Goal: Task Accomplishment & Management: Manage account settings

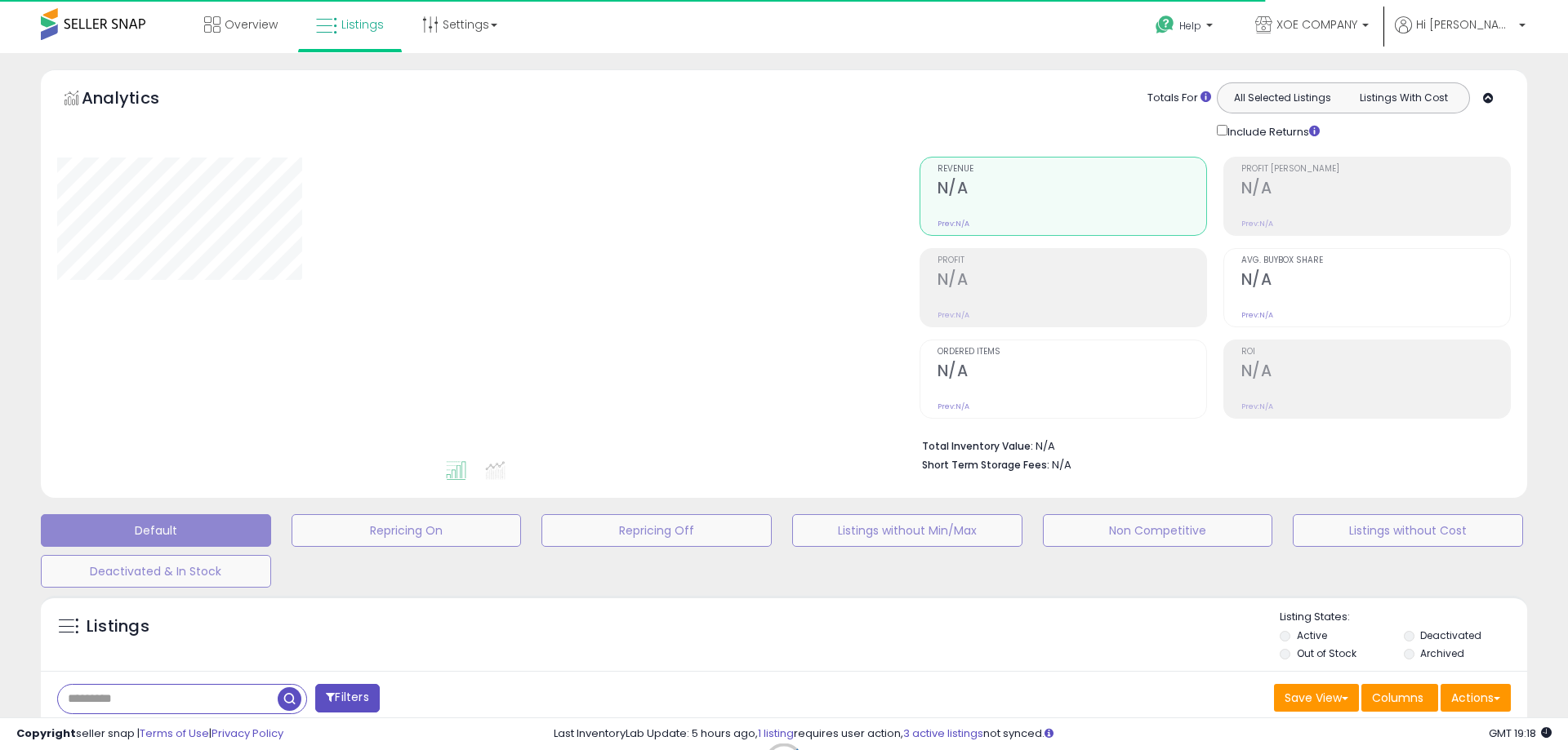
type input "**********"
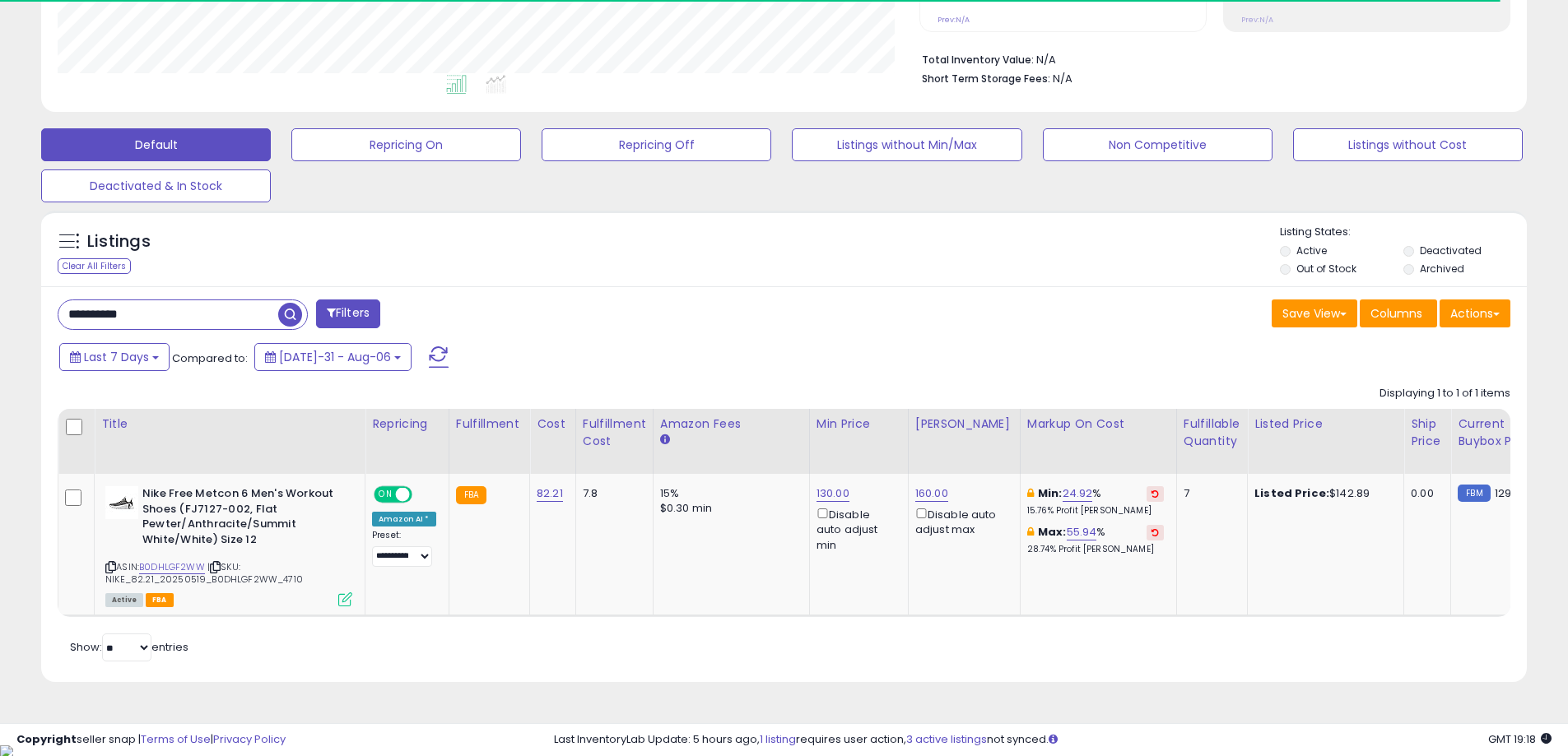
scroll to position [337, 862]
click at [521, 146] on button "Repricing Off" at bounding box center [406, 145] width 229 height 33
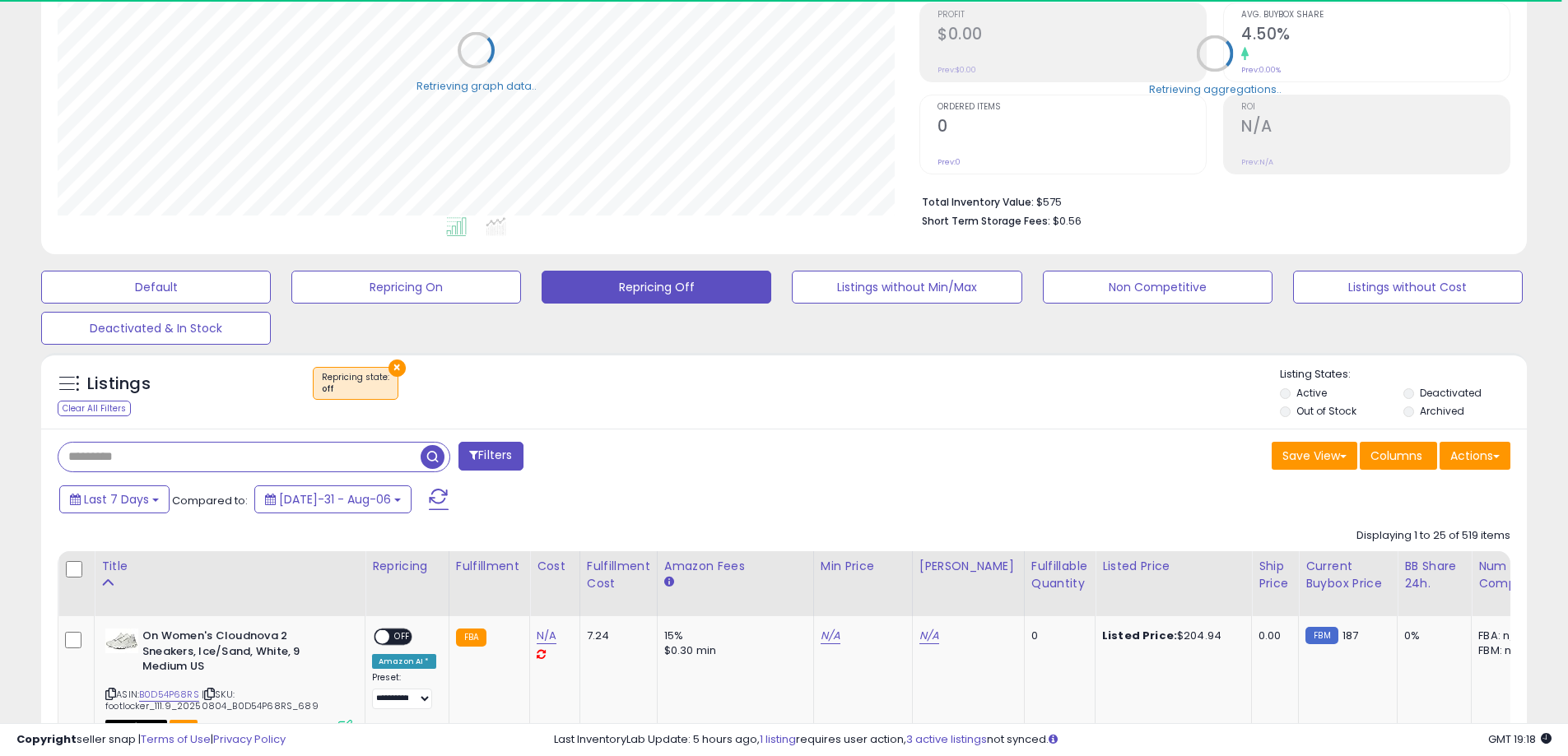
click at [174, 464] on input "text" at bounding box center [239, 457] width 362 height 28
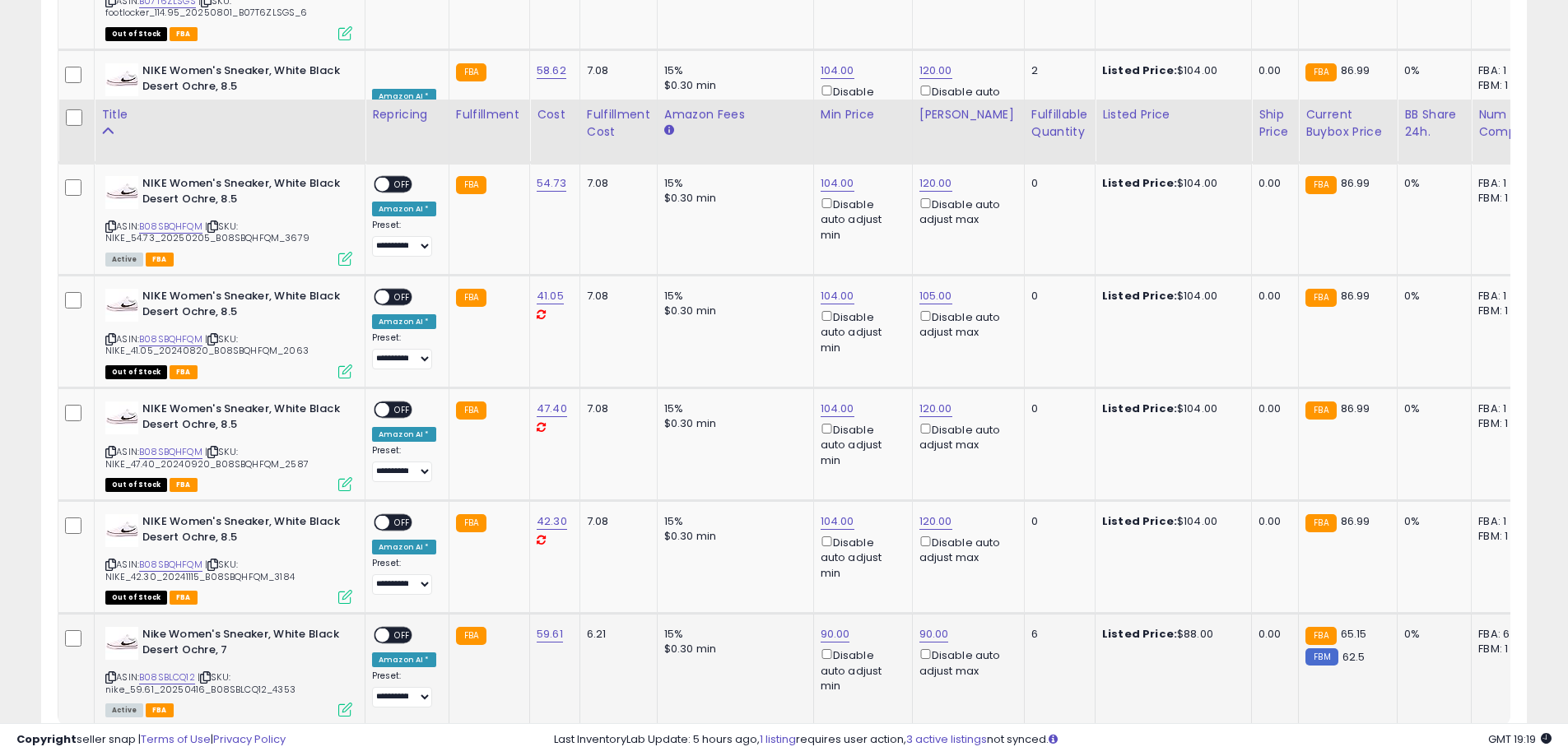
scroll to position [3251, 0]
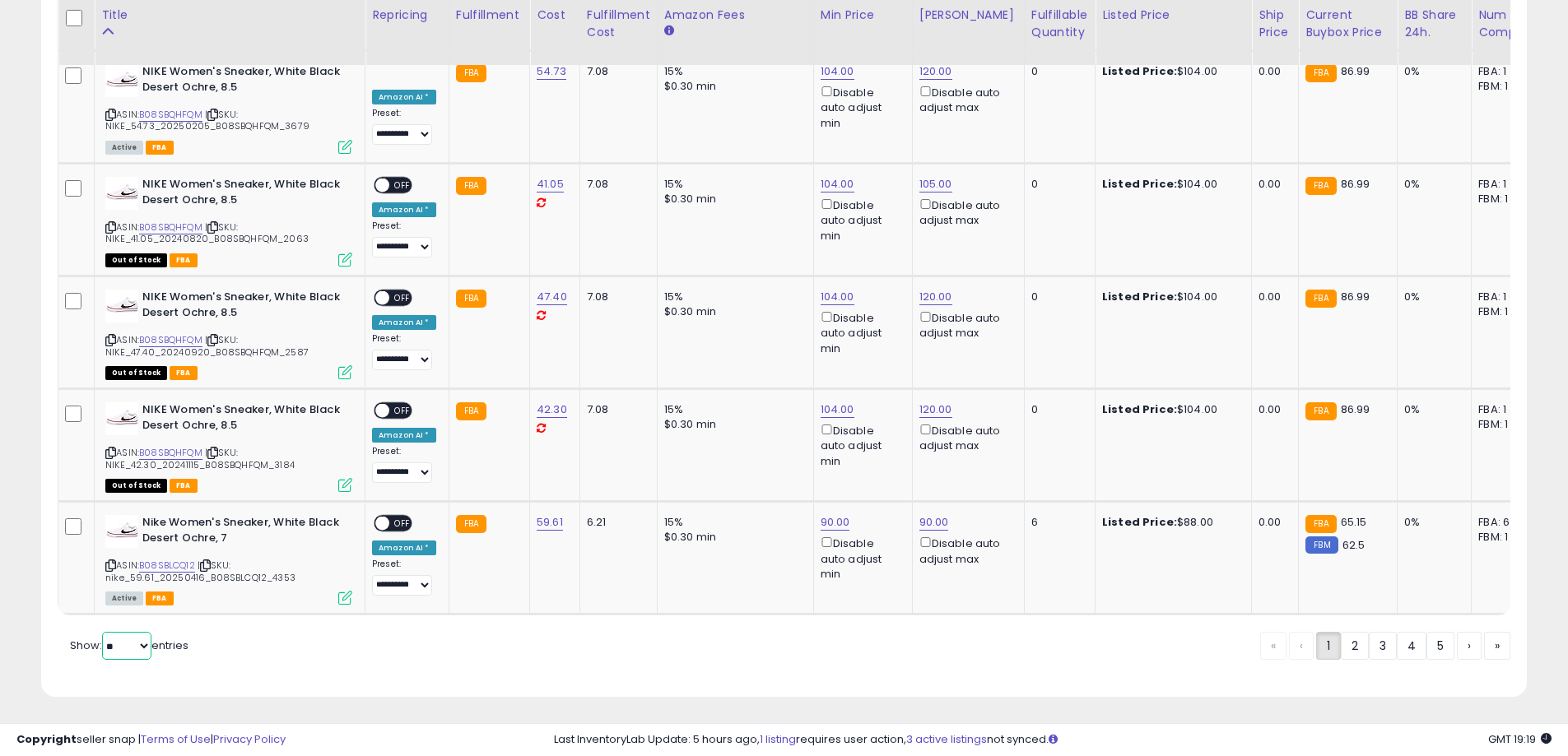
click at [120, 644] on select "** **" at bounding box center [126, 646] width 49 height 28
select select "**"
click at [104, 632] on select "** **" at bounding box center [126, 646] width 49 height 28
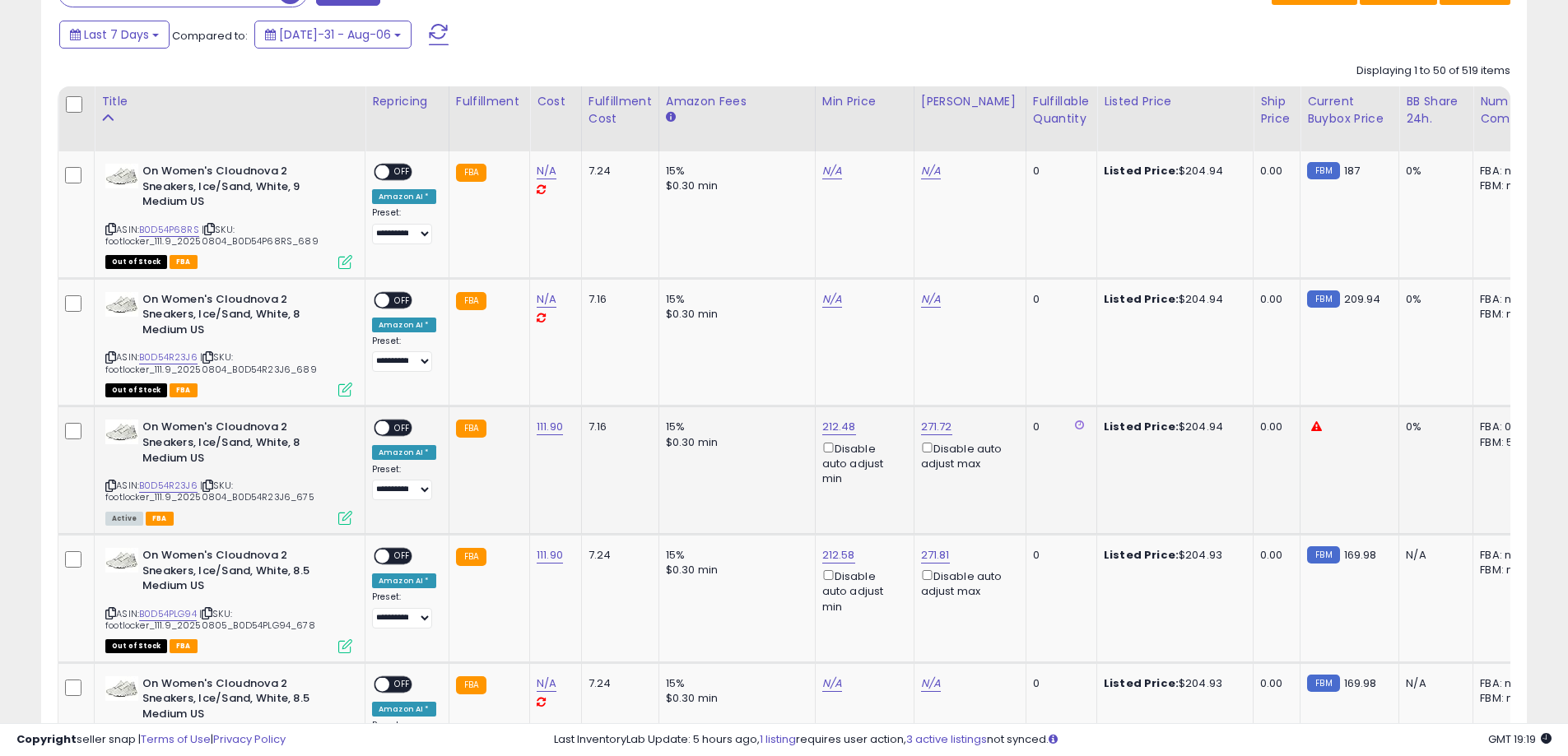
scroll to position [758, 0]
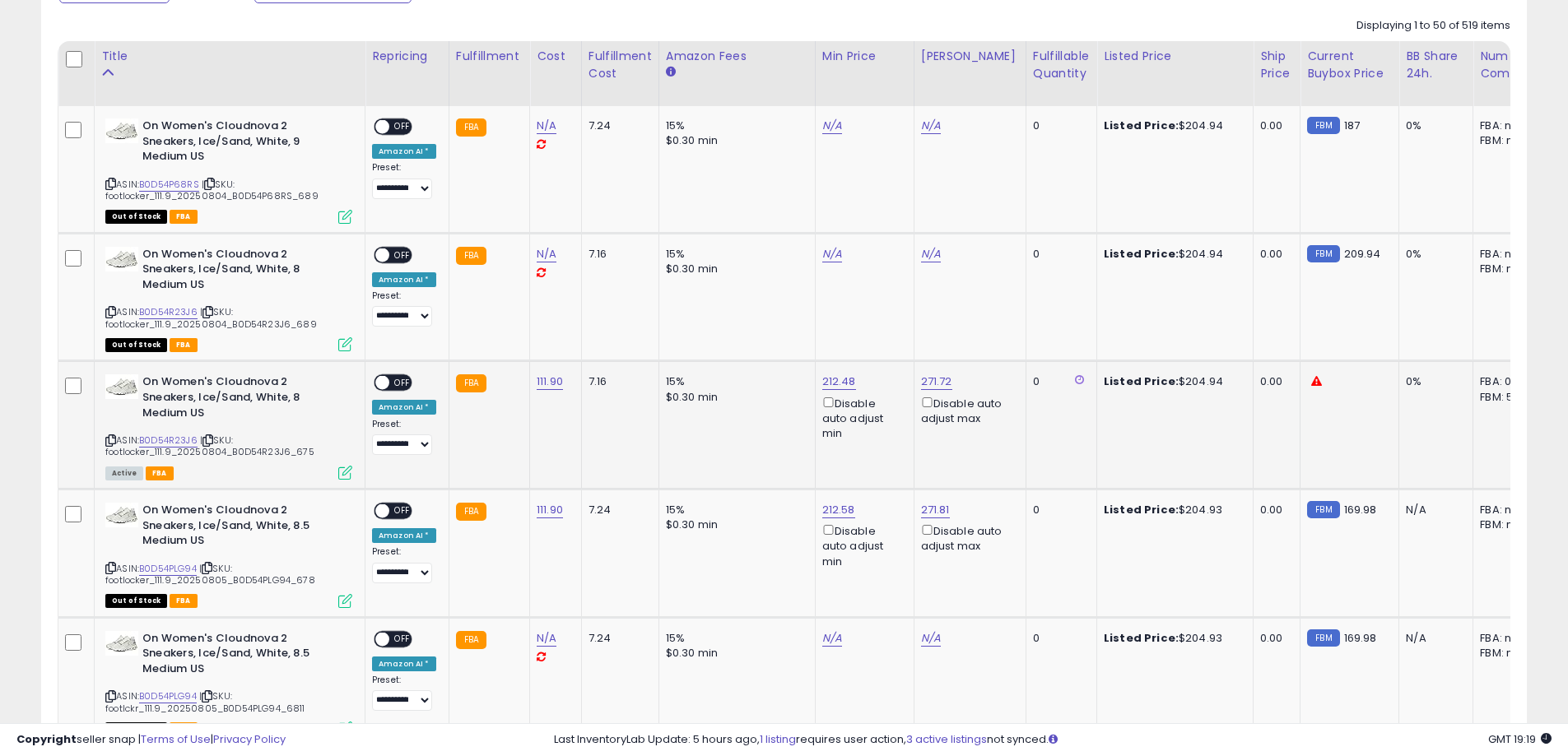
click at [1171, 385] on div "Listed Price: $204.94" at bounding box center [1172, 381] width 136 height 15
drag, startPoint x: 1155, startPoint y: 384, endPoint x: 1226, endPoint y: 387, distance: 71.1
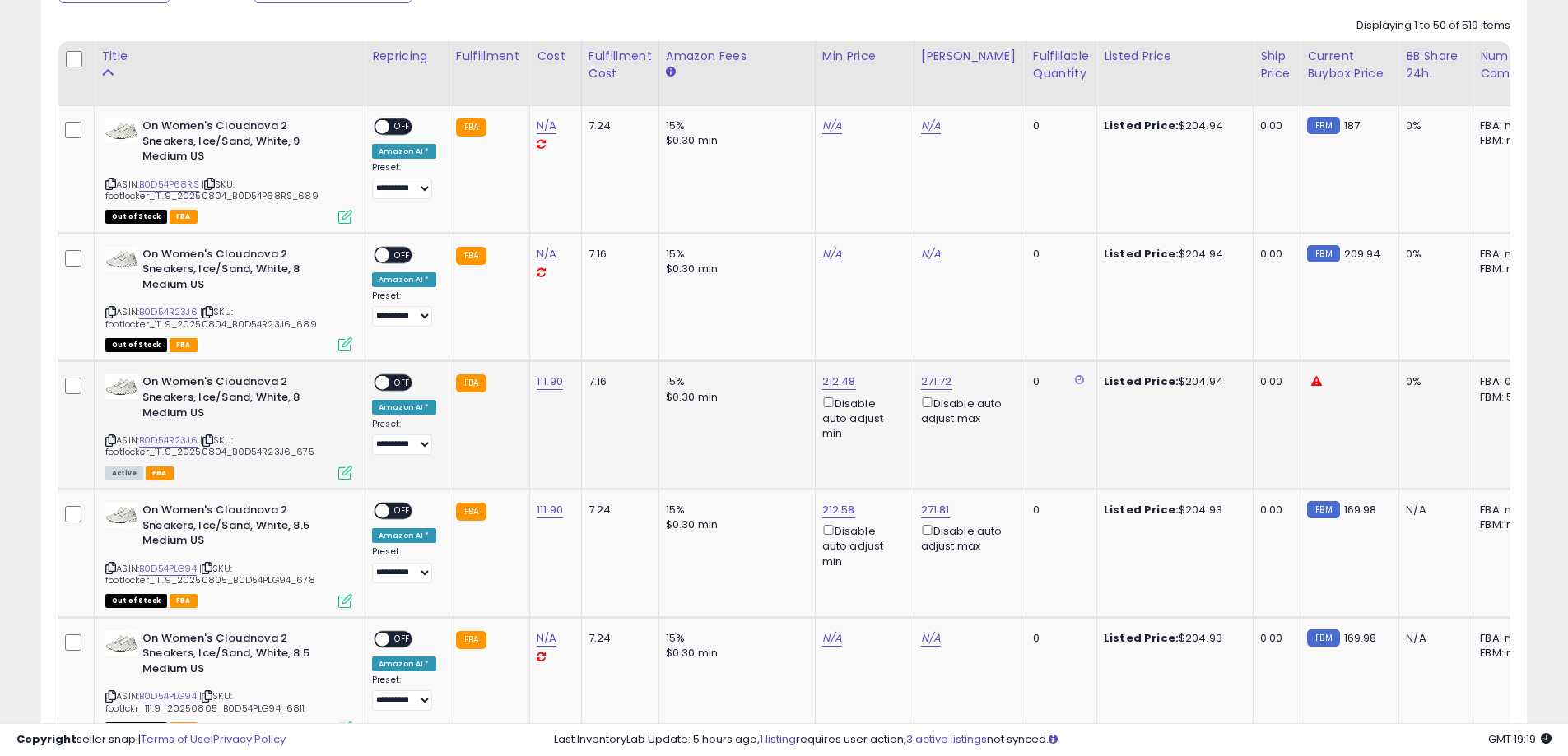
click at [1226, 387] on td "Listed Price: $204.94" at bounding box center [1175, 425] width 156 height 128
click at [1159, 510] on div "Listed Price: $204.93" at bounding box center [1172, 510] width 136 height 15
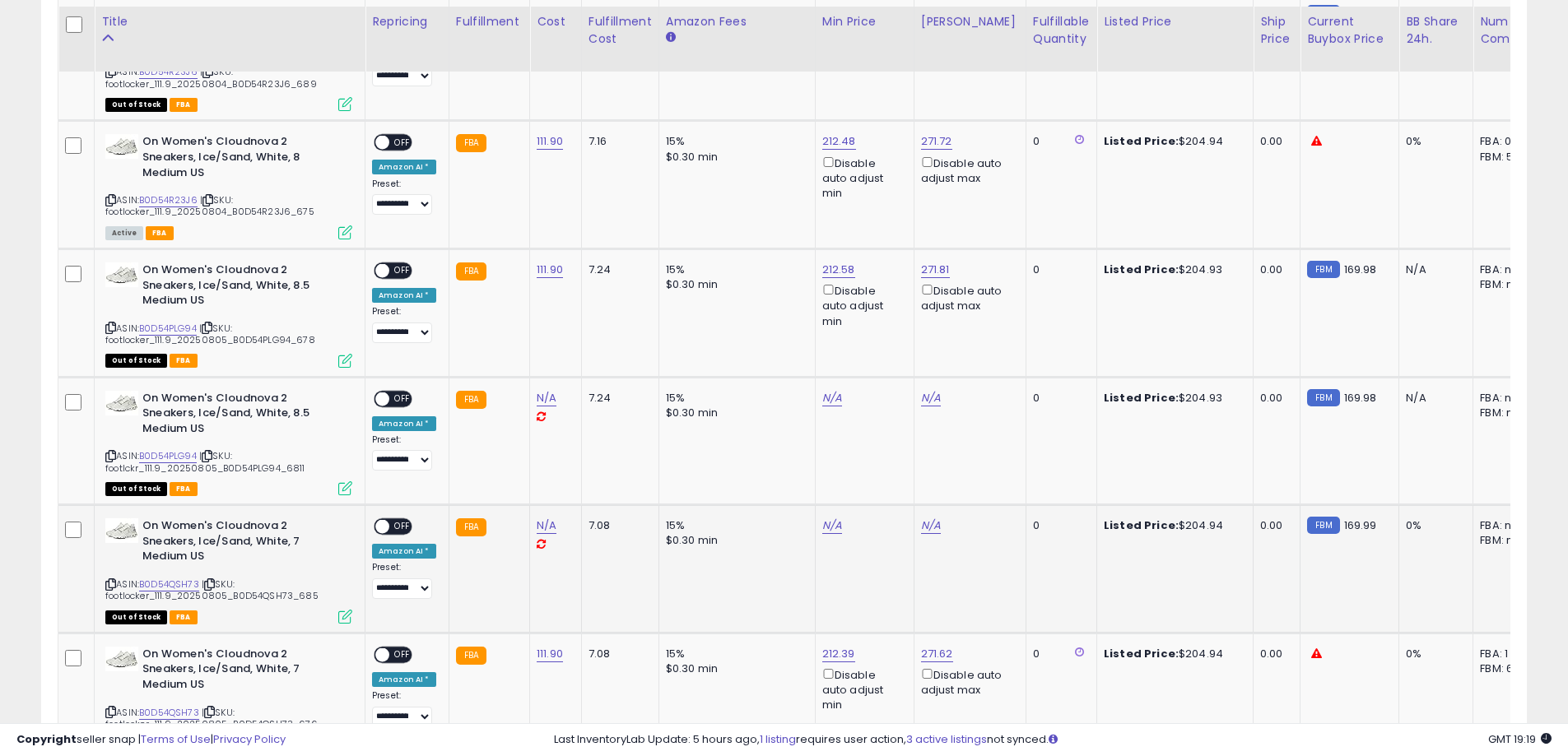
scroll to position [1005, 0]
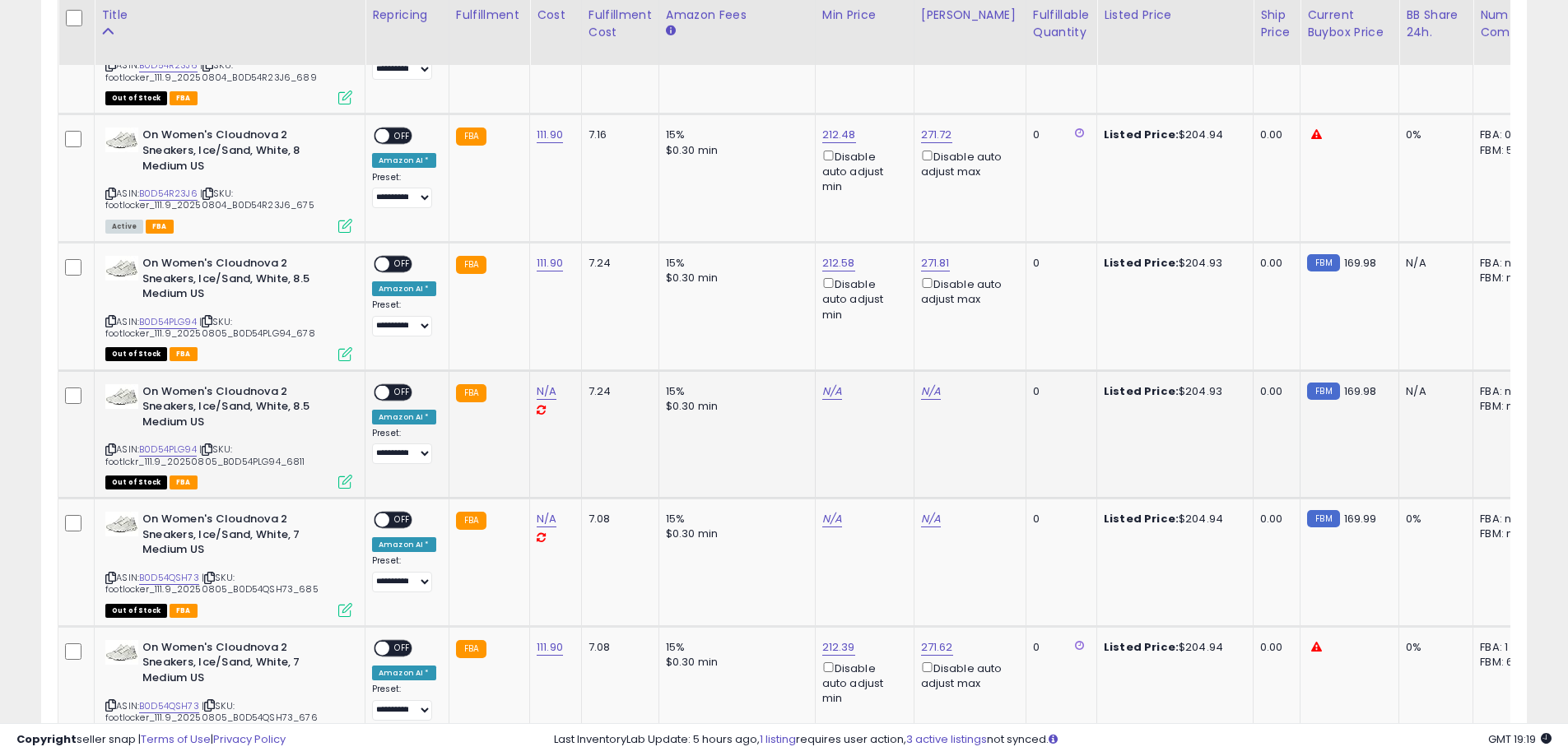
click at [1178, 394] on div "Listed Price: $204.93" at bounding box center [1172, 391] width 136 height 15
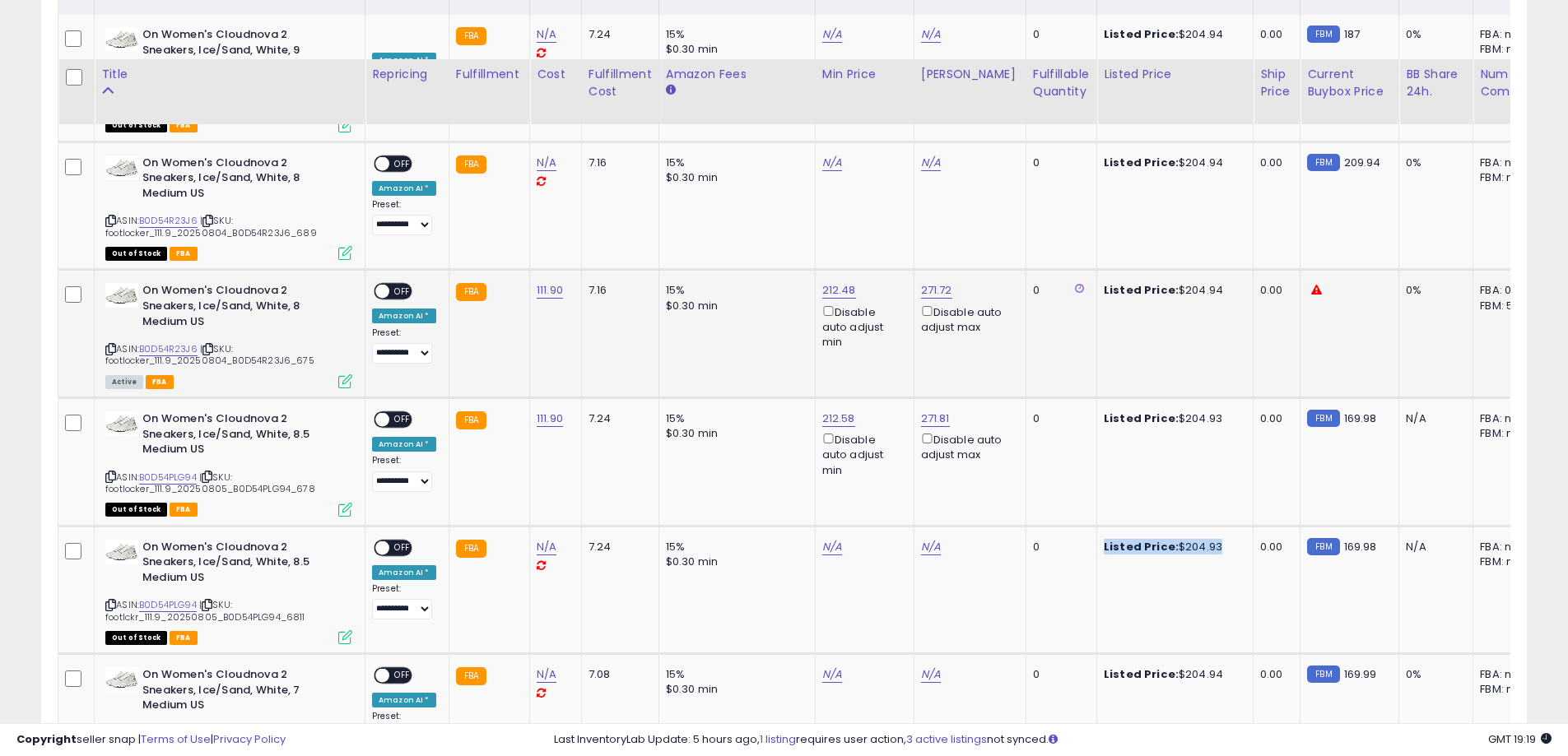
scroll to position [840, 0]
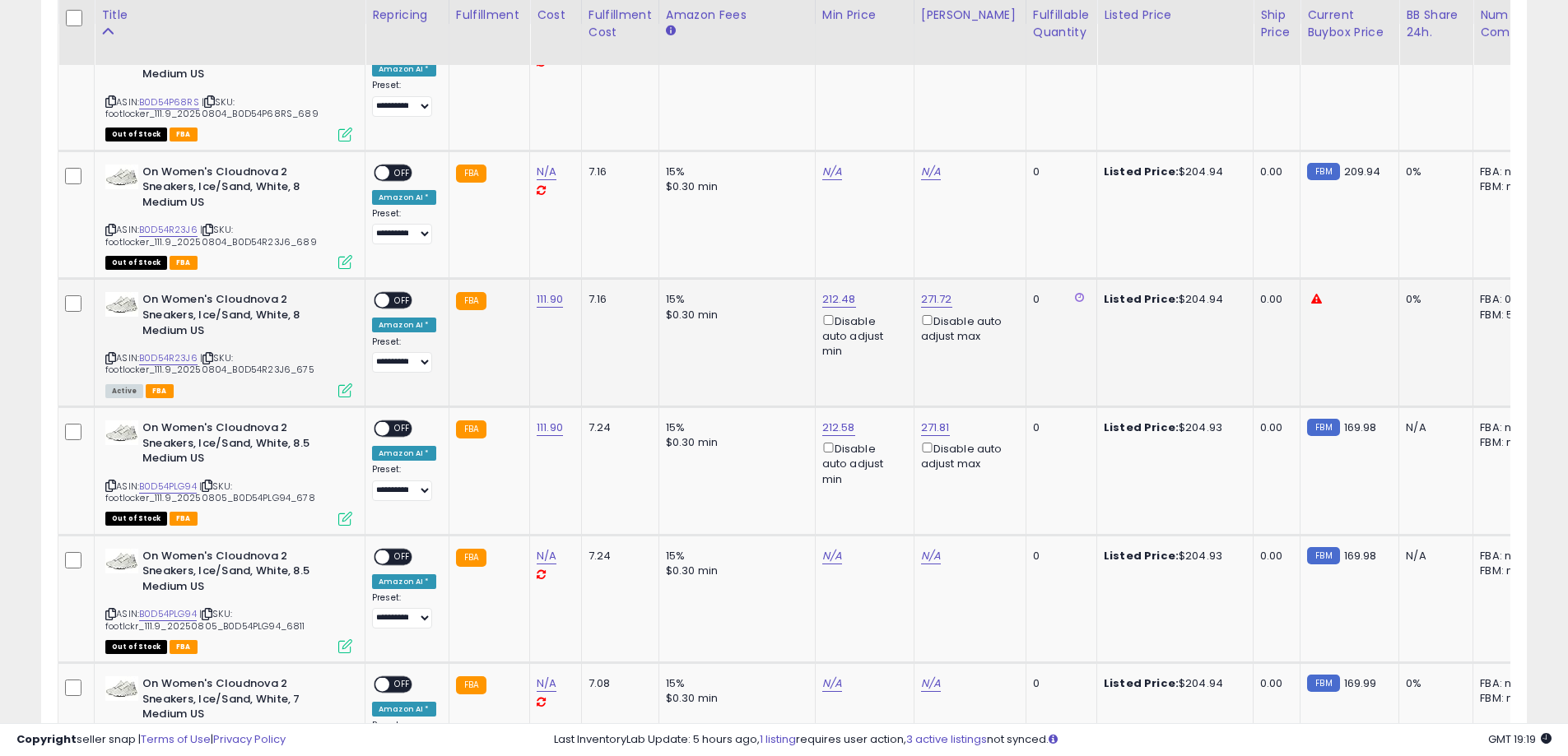
click at [1163, 303] on div "Listed Price: $204.94" at bounding box center [1172, 299] width 136 height 15
click at [1164, 304] on div "Listed Price: $204.94" at bounding box center [1172, 299] width 136 height 15
click at [1163, 301] on div "Listed Price: $204.94" at bounding box center [1172, 299] width 136 height 15
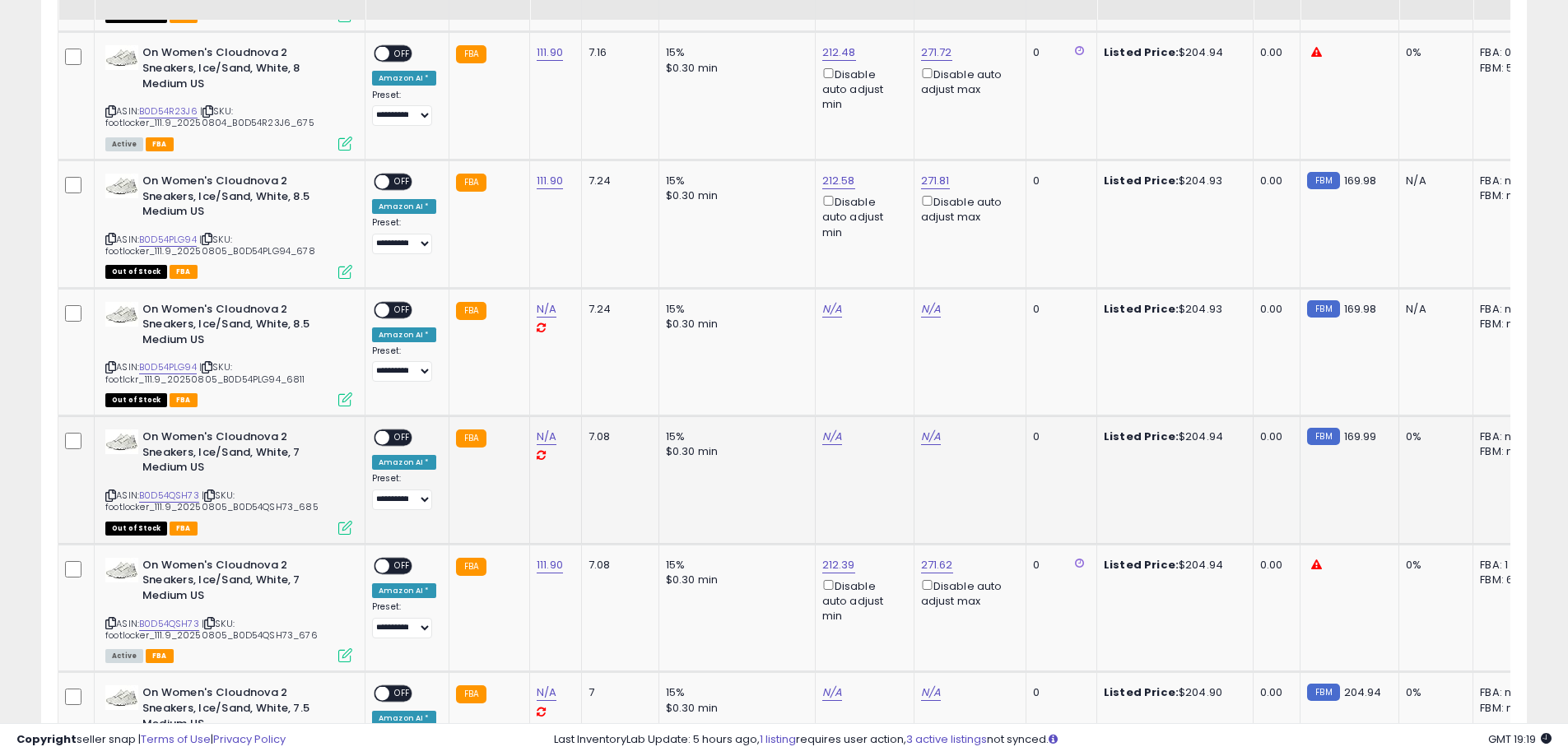
scroll to position [1005, 0]
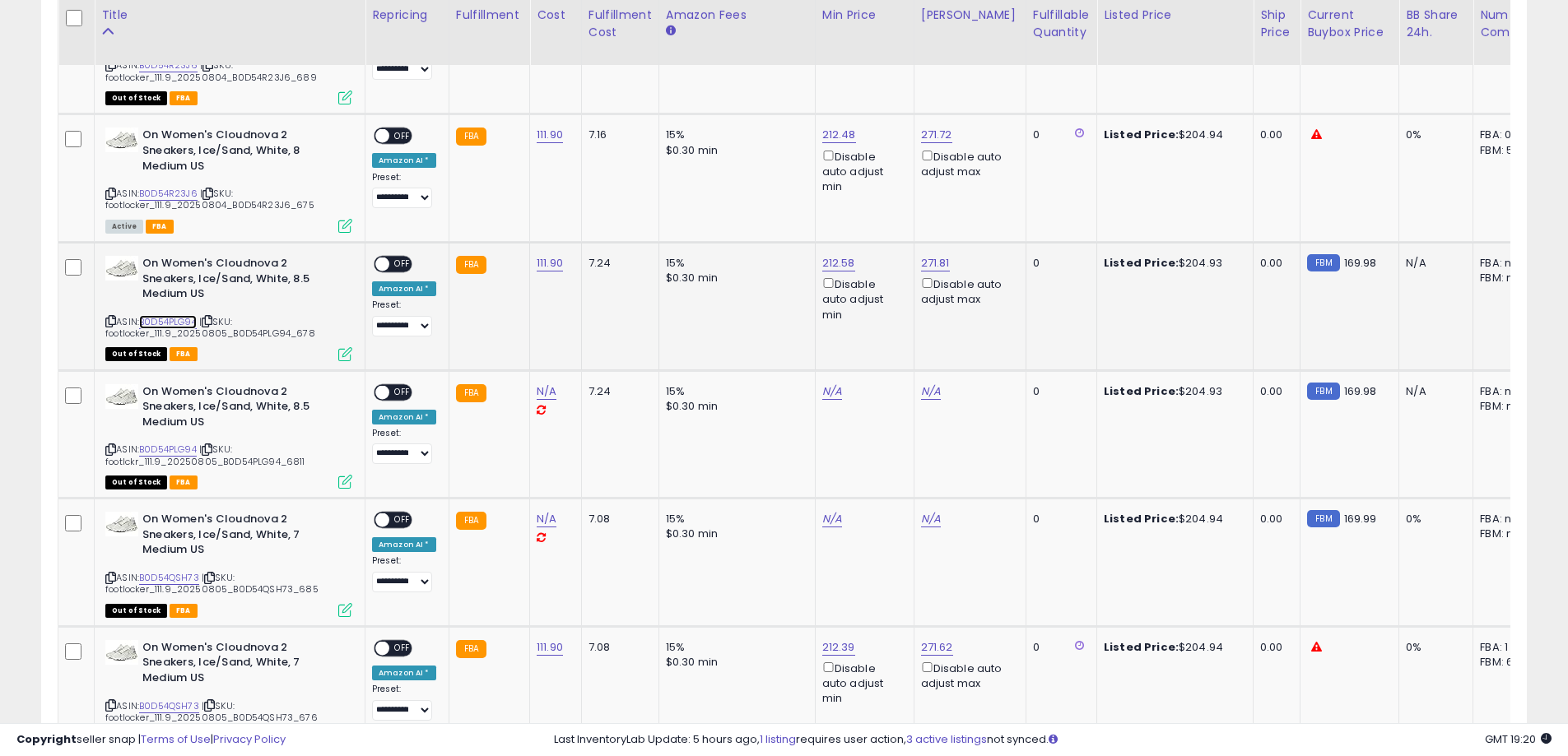
click at [178, 317] on link "B0D54PLG94" at bounding box center [168, 322] width 58 height 14
click at [1171, 265] on div "Listed Price: $204.93" at bounding box center [1172, 263] width 136 height 15
click at [1163, 263] on div "Listed Price: $204.93" at bounding box center [1172, 263] width 136 height 15
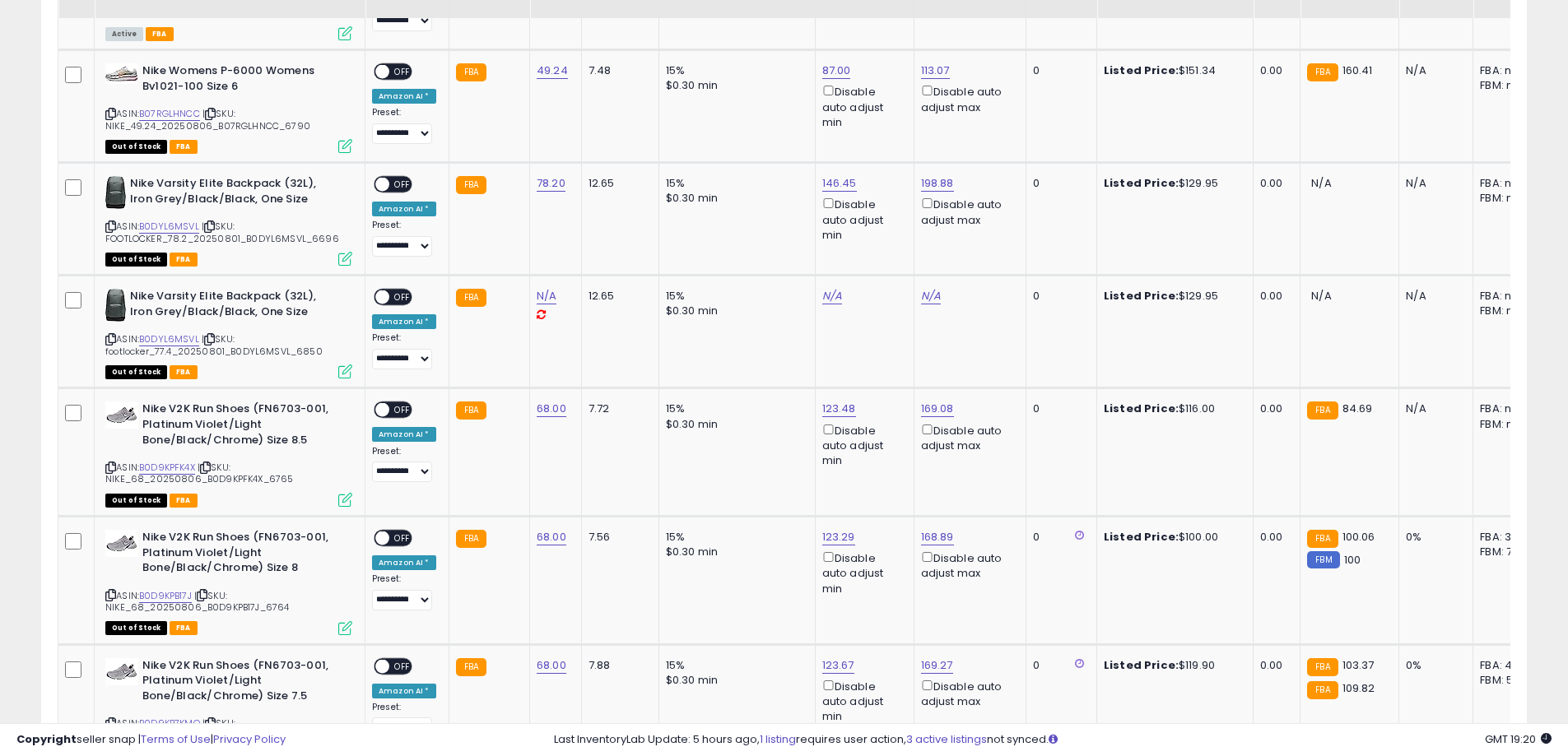
scroll to position [3721, 0]
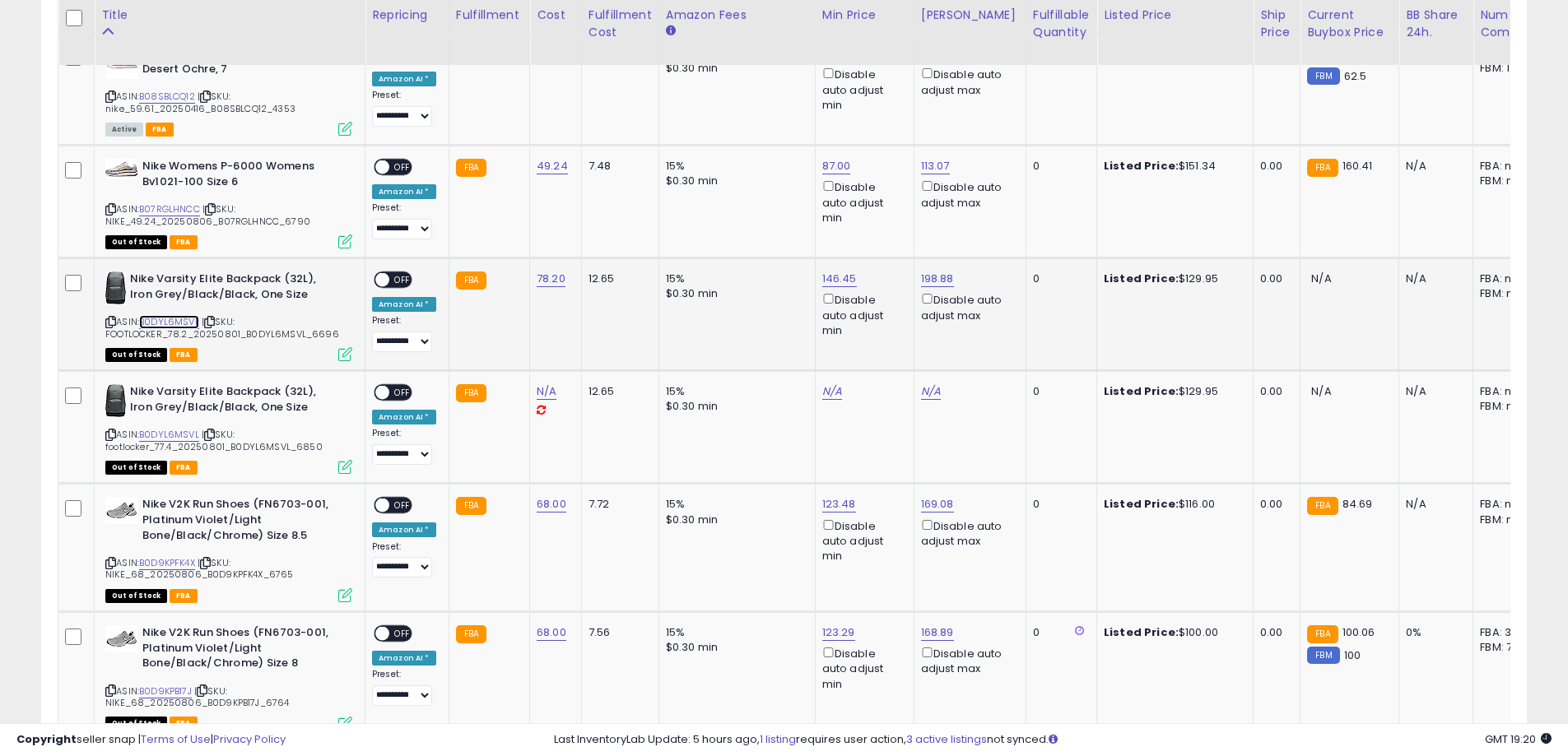
click at [172, 315] on link "B0DYL6MSVL" at bounding box center [169, 322] width 60 height 14
click at [112, 318] on icon at bounding box center [110, 322] width 11 height 9
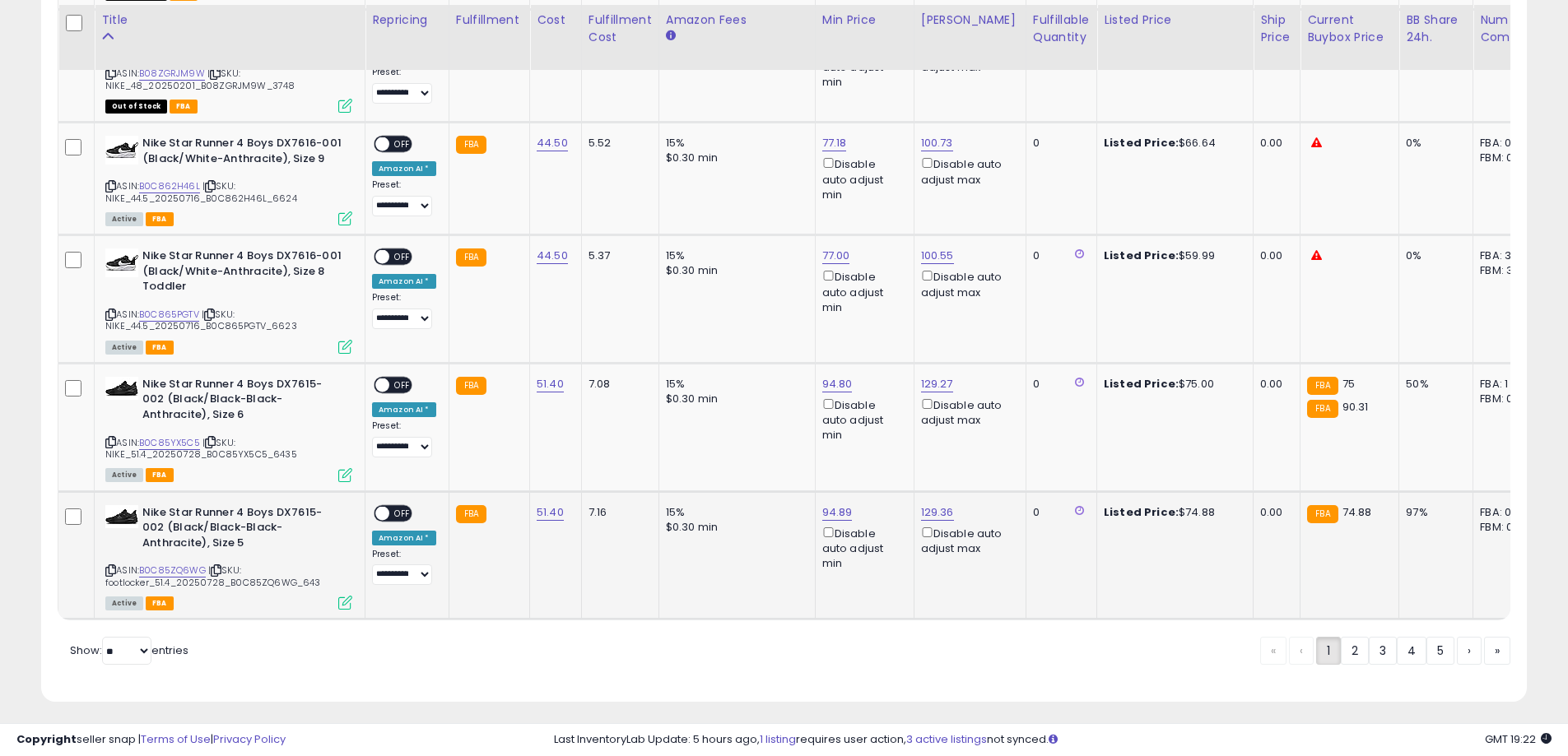
scroll to position [6224, 0]
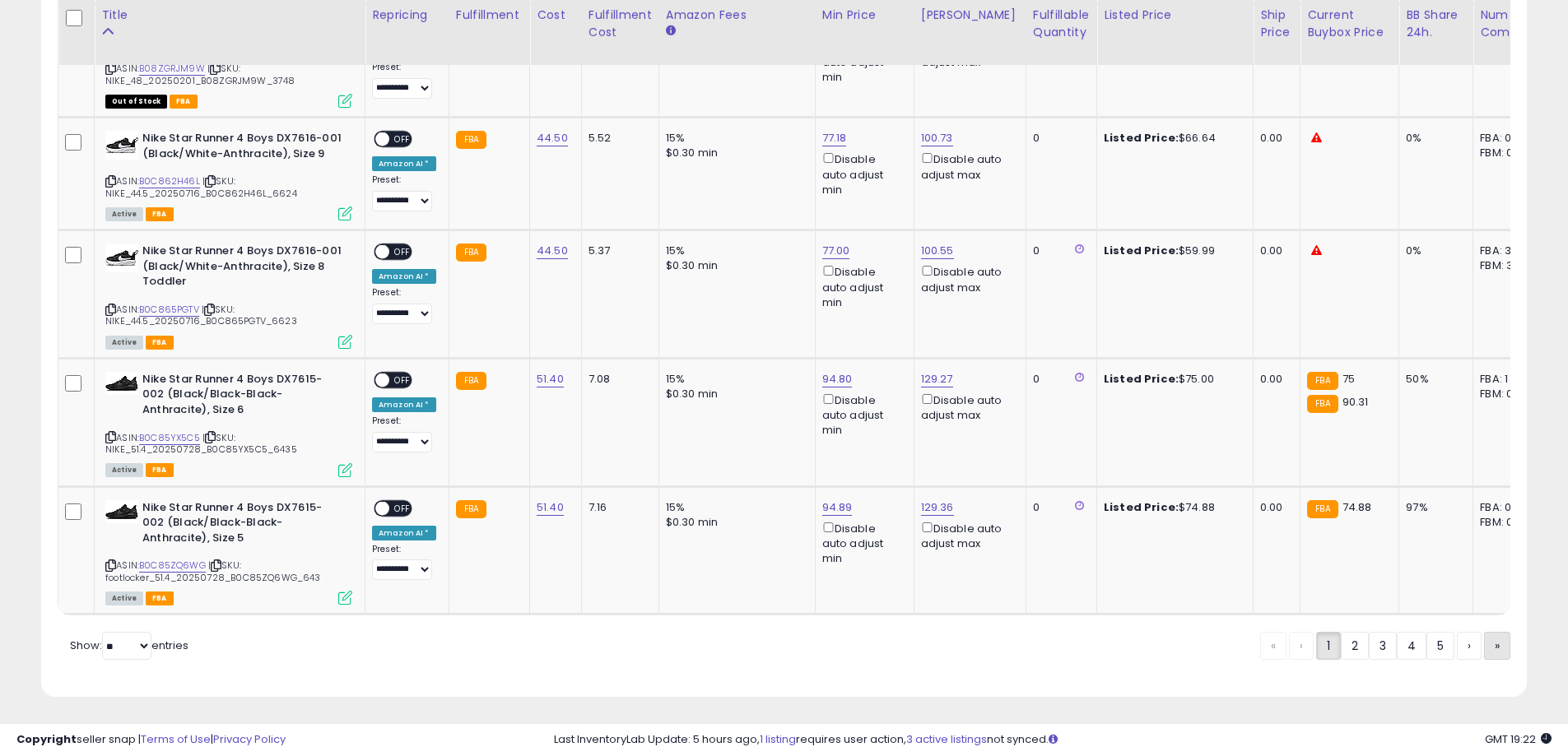
click at [1503, 650] on link "»" at bounding box center [1496, 646] width 26 height 28
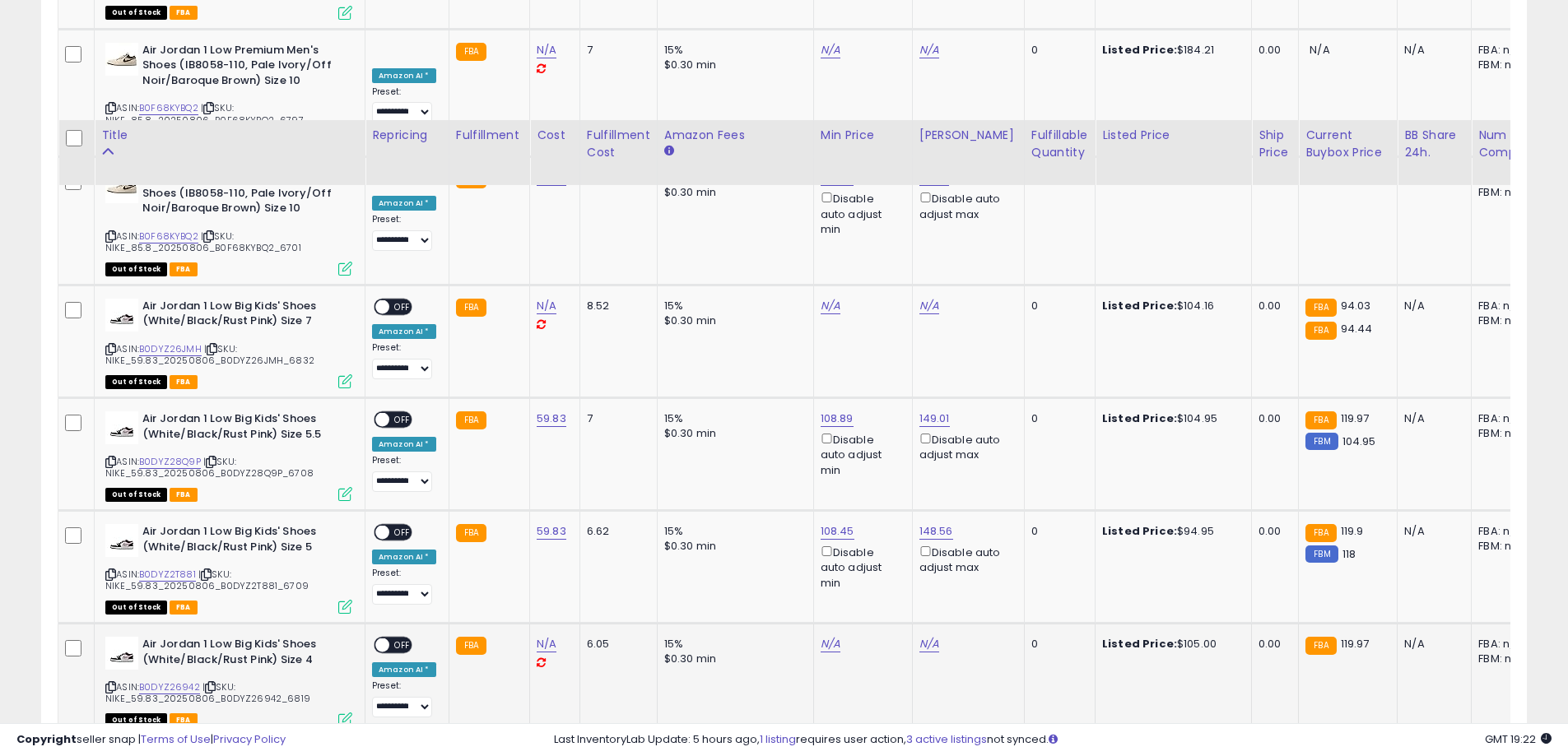
scroll to position [2605, 0]
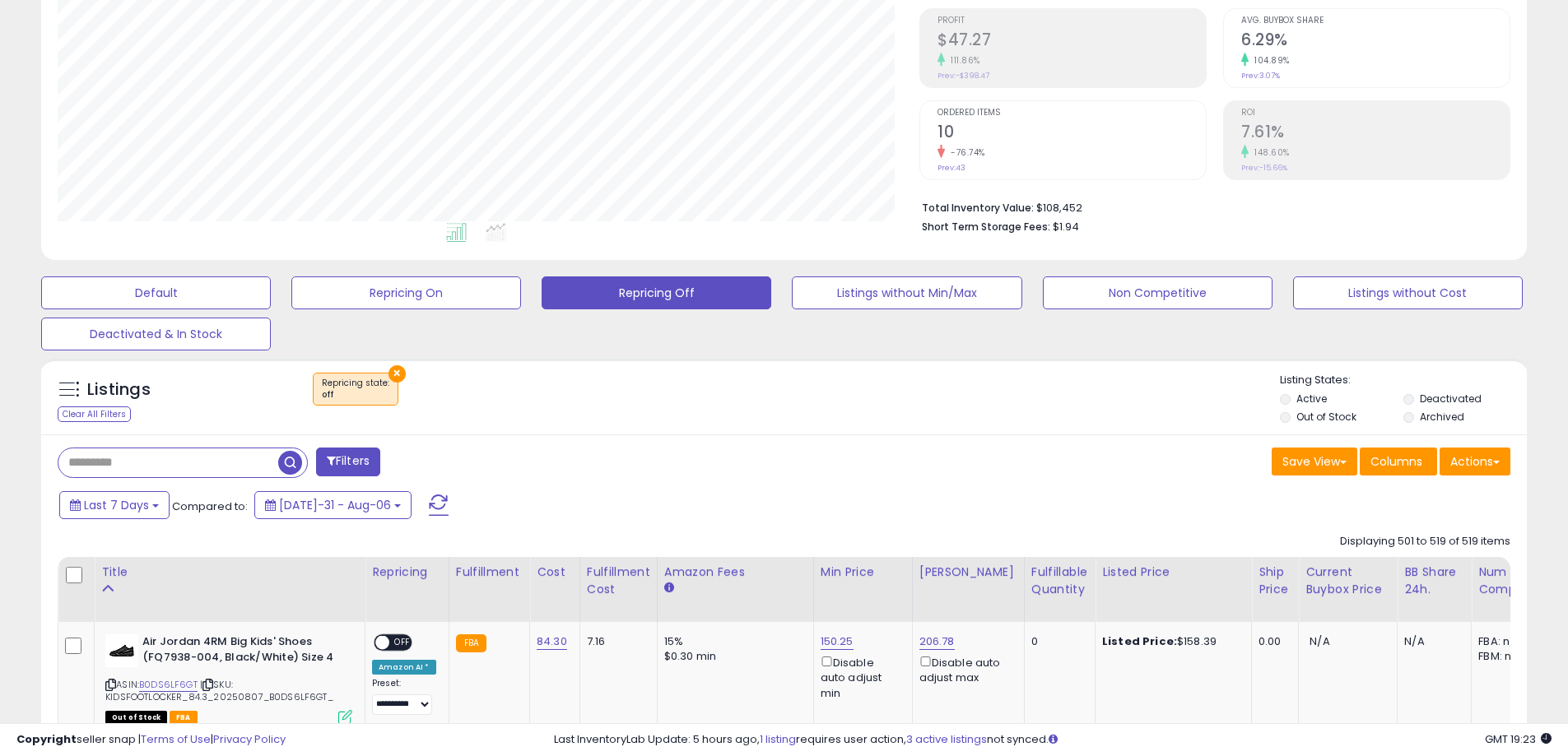
scroll to position [219, 0]
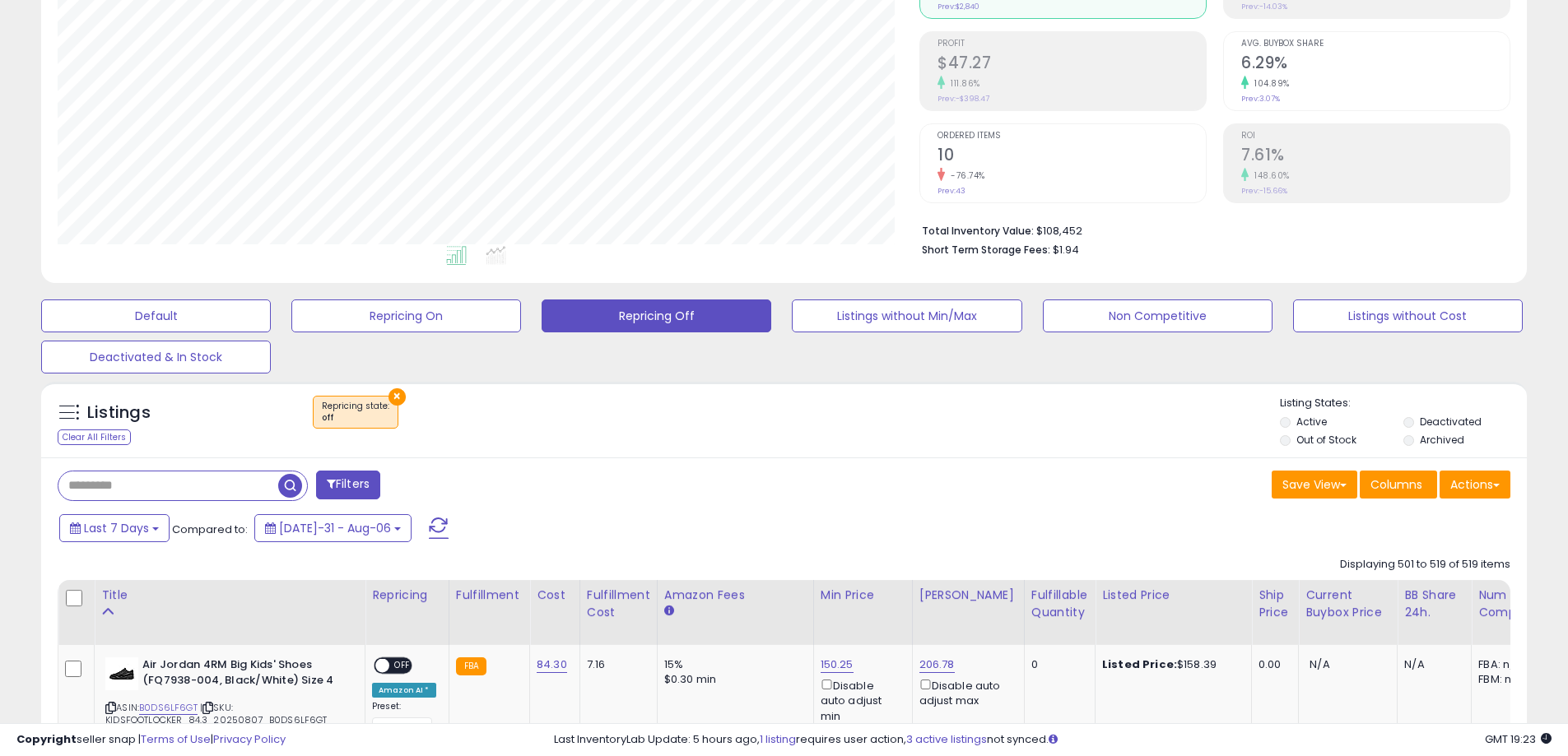
click at [715, 471] on div "Filters" at bounding box center [415, 487] width 739 height 33
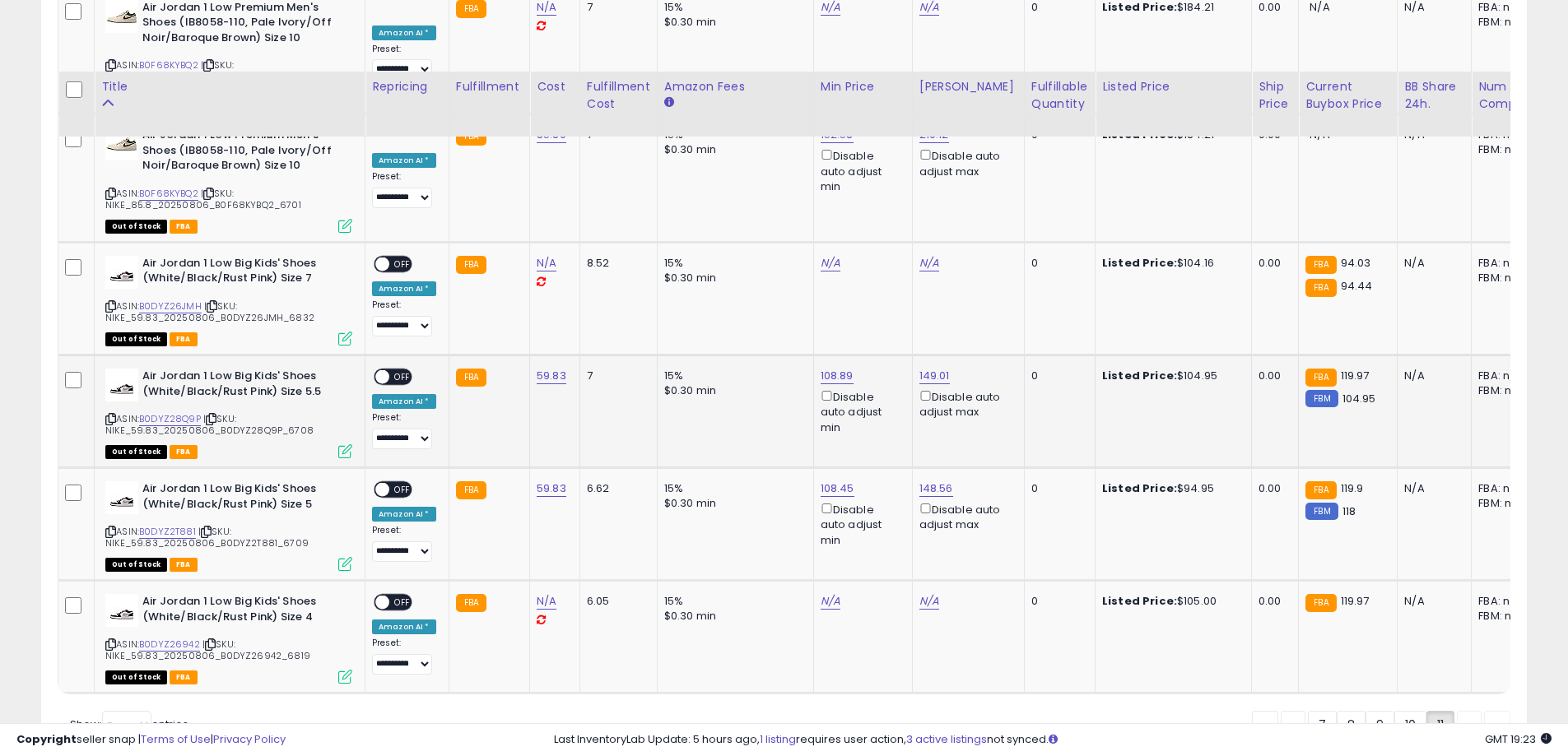
scroll to position [2605, 0]
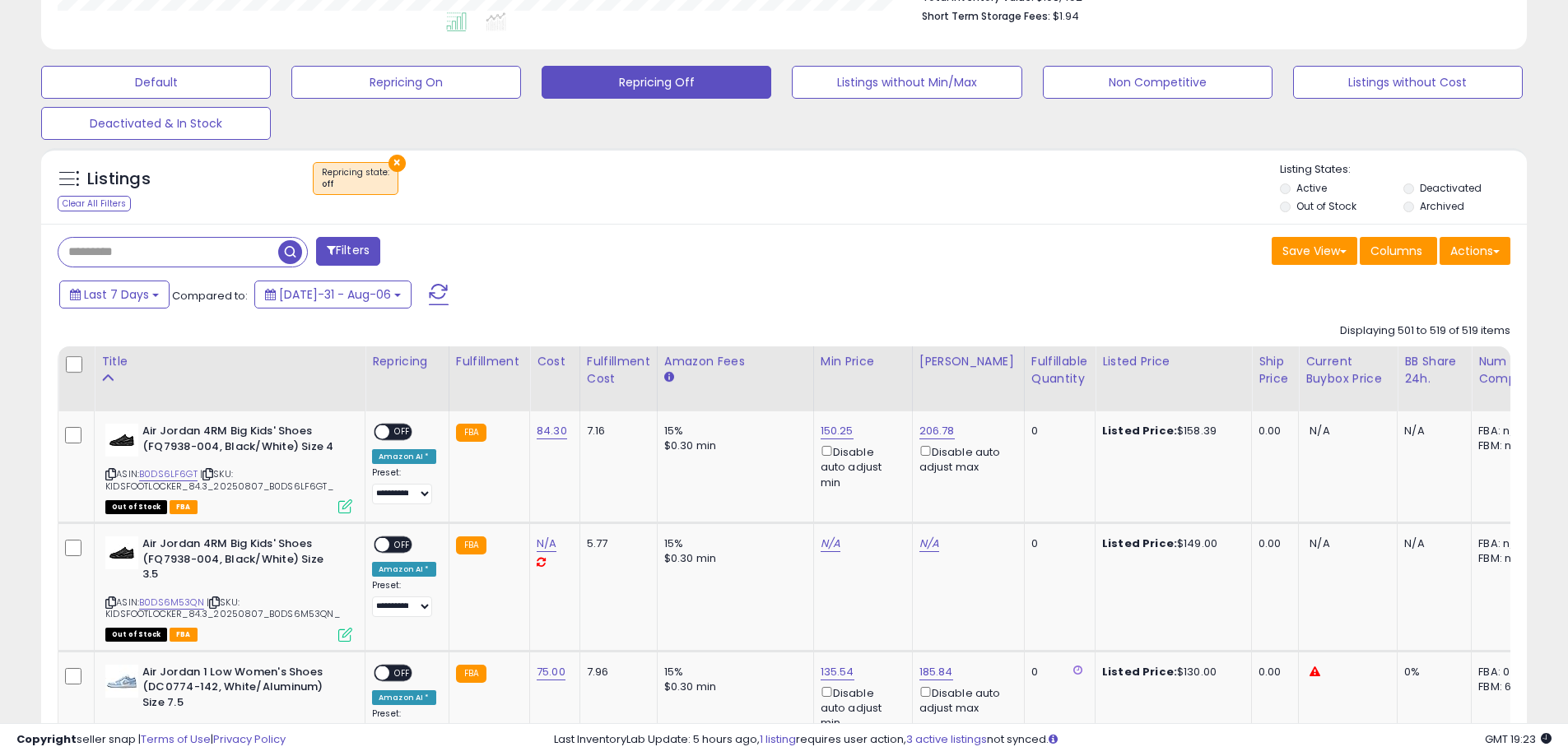
scroll to position [383, 0]
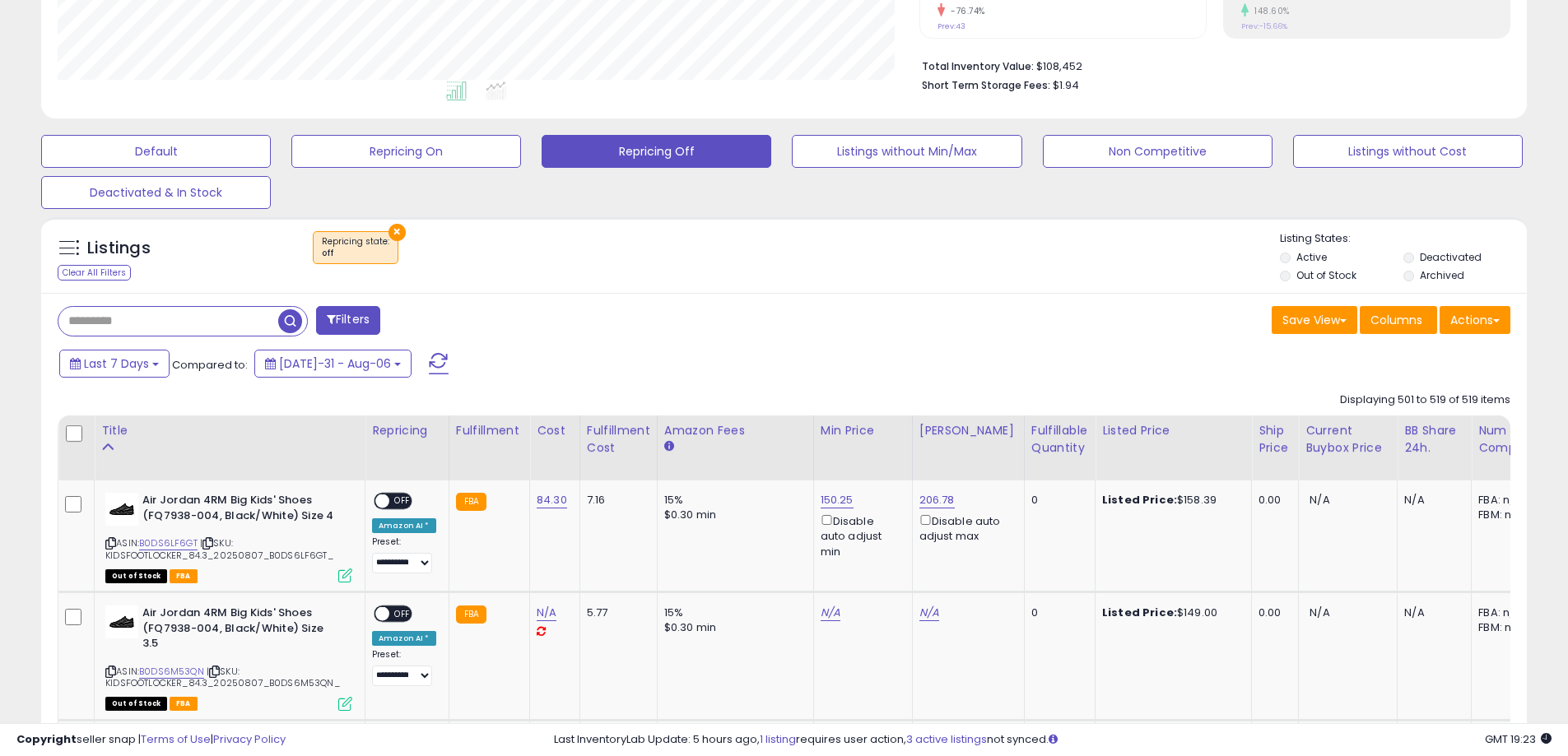
click at [629, 354] on div "Last 7 Days Compared to: [DATE]-31 - Aug-06" at bounding box center [599, 366] width 1089 height 37
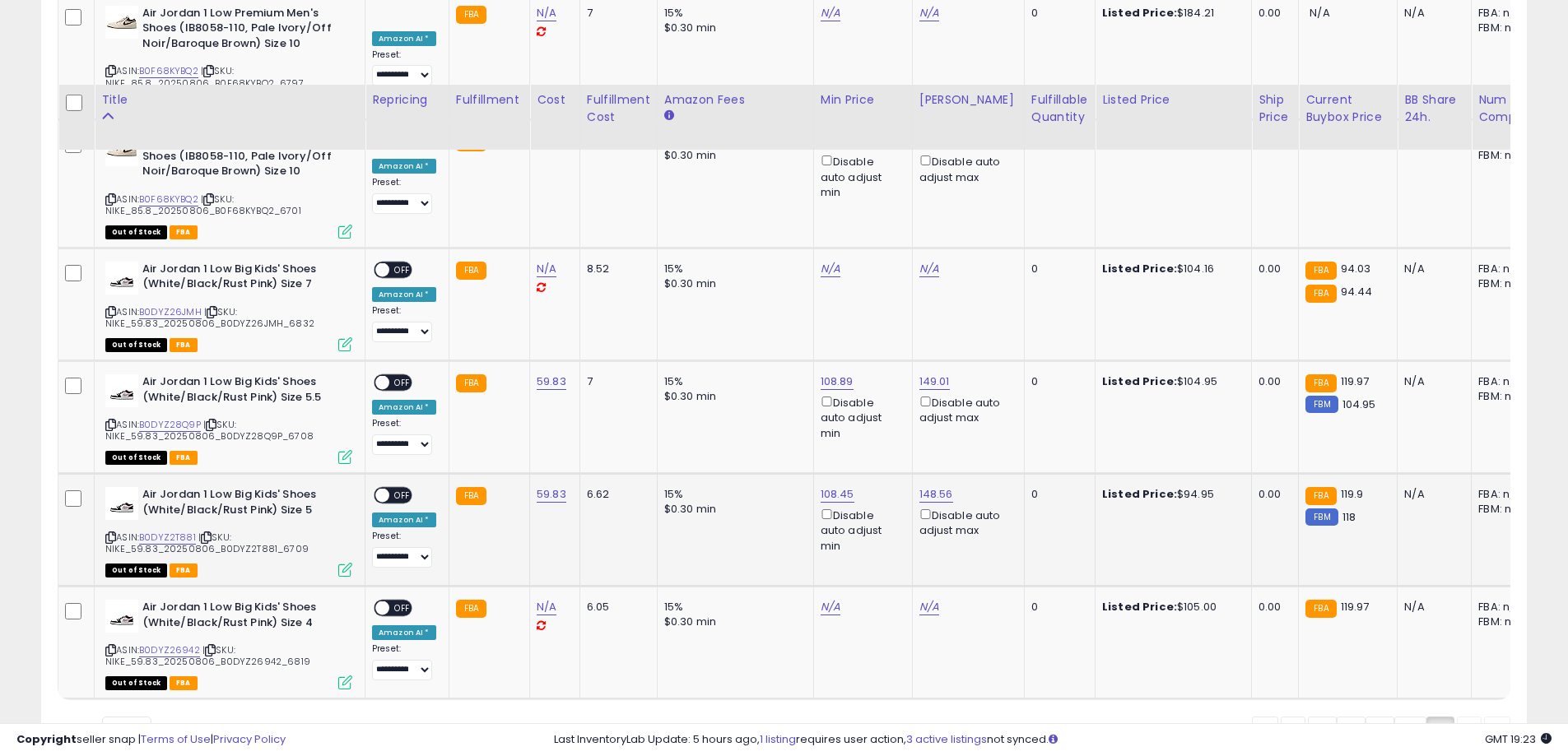
scroll to position [2605, 0]
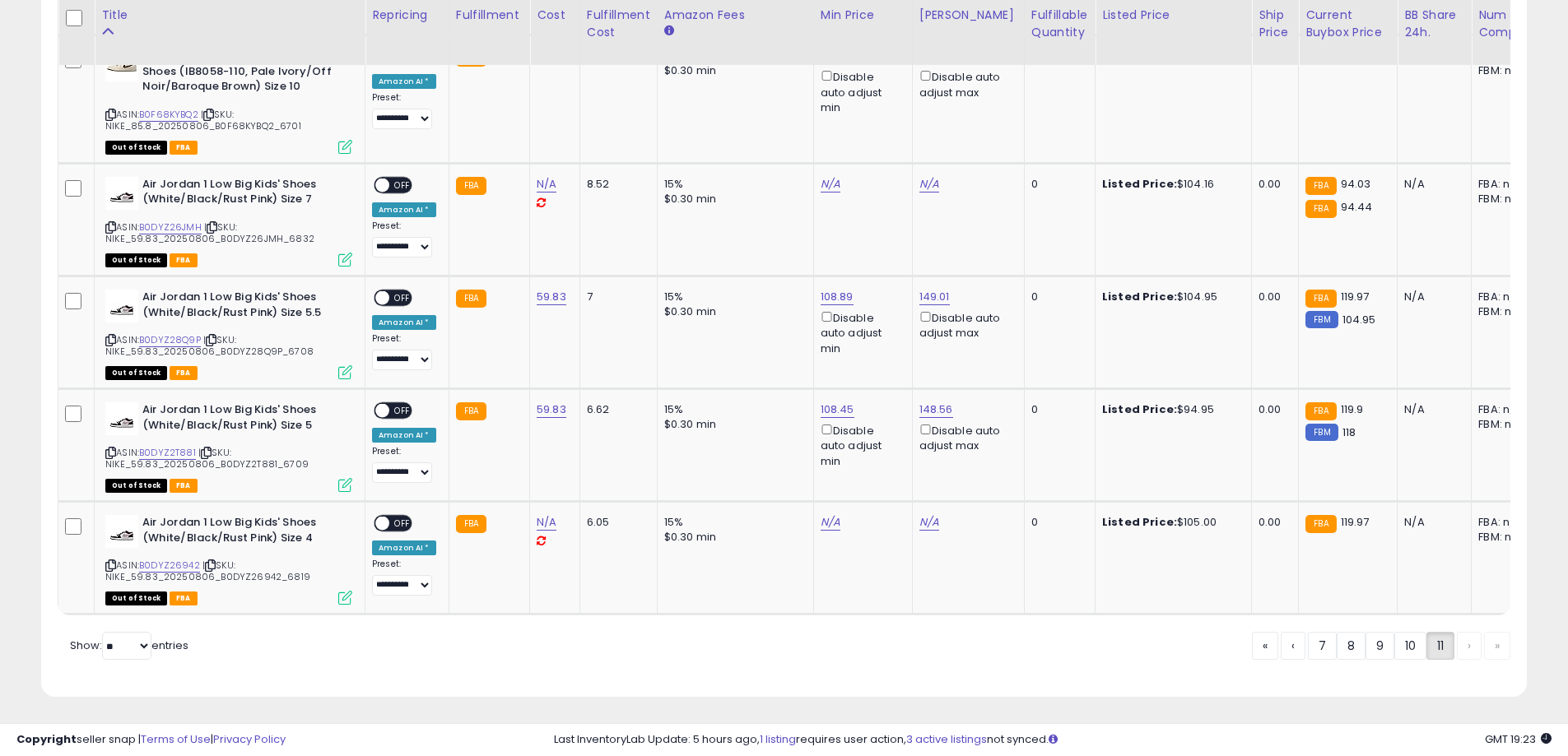
click at [180, 446] on link "B0DYZ2T881" at bounding box center [168, 453] width 57 height 14
drag, startPoint x: 778, startPoint y: 335, endPoint x: 695, endPoint y: 340, distance: 83.2
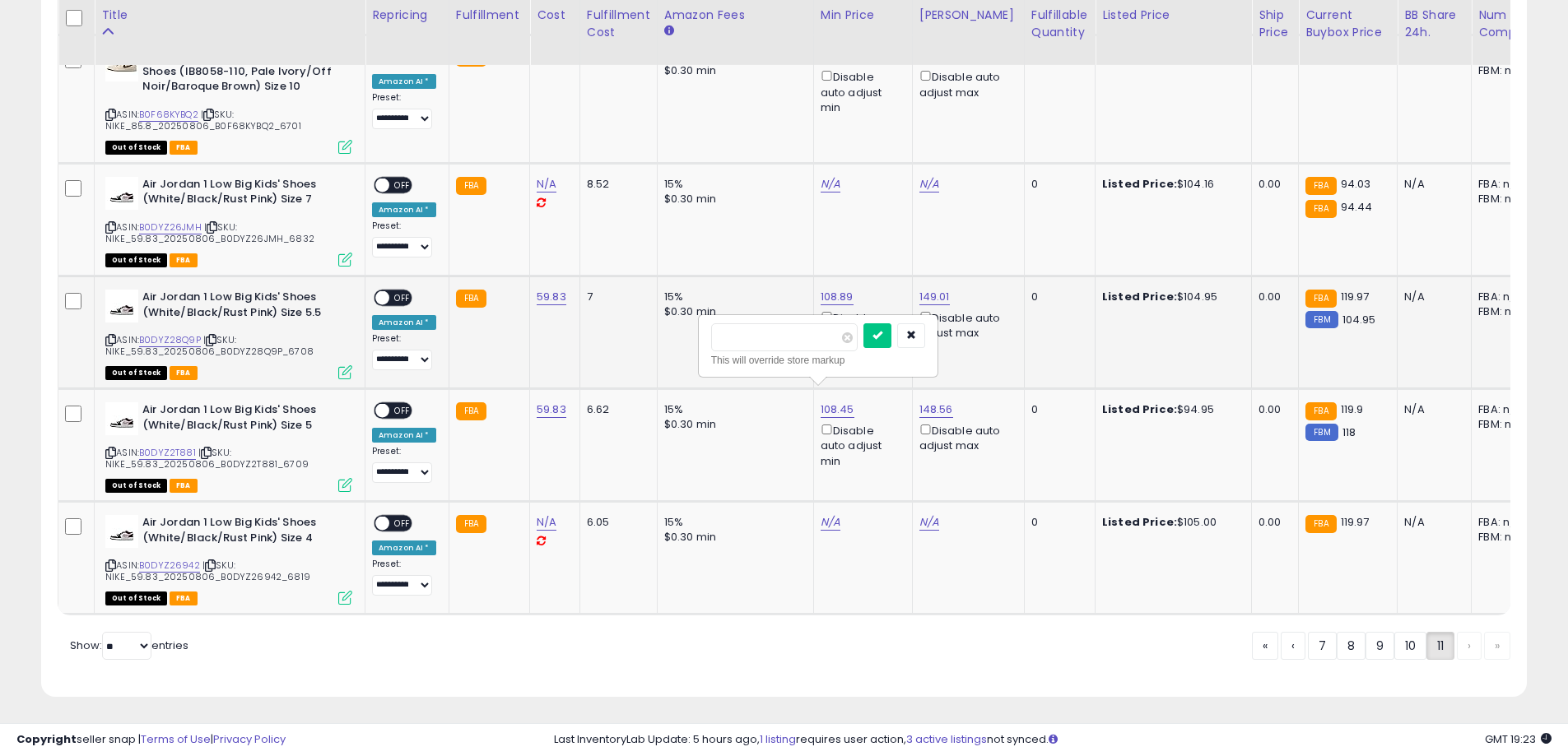
type input "***"
click button "submit" at bounding box center [877, 335] width 28 height 25
drag, startPoint x: 791, startPoint y: 222, endPoint x: 698, endPoint y: 221, distance: 93.0
click at [698, 221] on div "****** This will override store markup" at bounding box center [818, 233] width 240 height 64
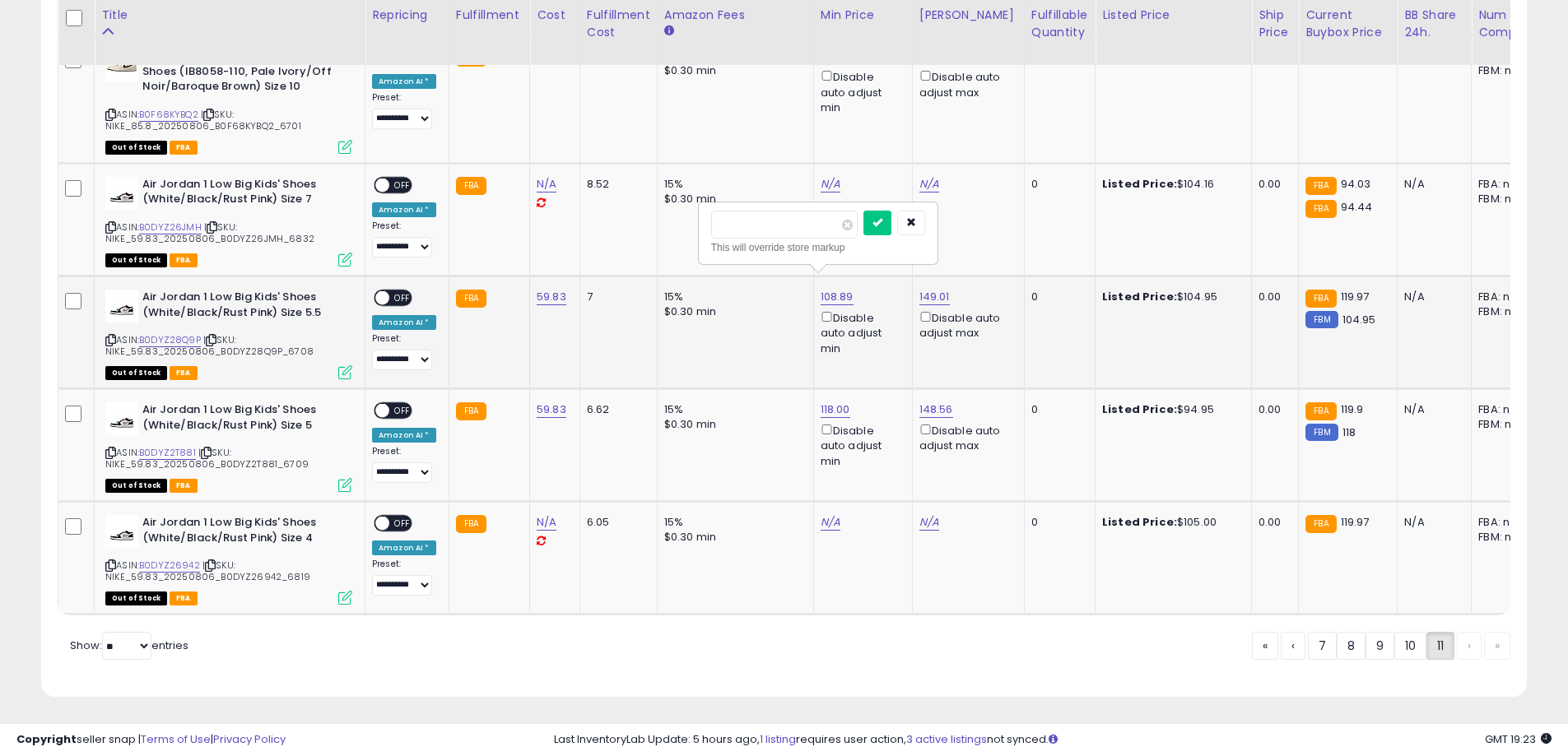
type input "***"
click button "submit" at bounding box center [877, 223] width 28 height 25
click at [399, 404] on span "OFF" at bounding box center [402, 411] width 26 height 14
click at [401, 291] on span "OFF" at bounding box center [402, 298] width 26 height 14
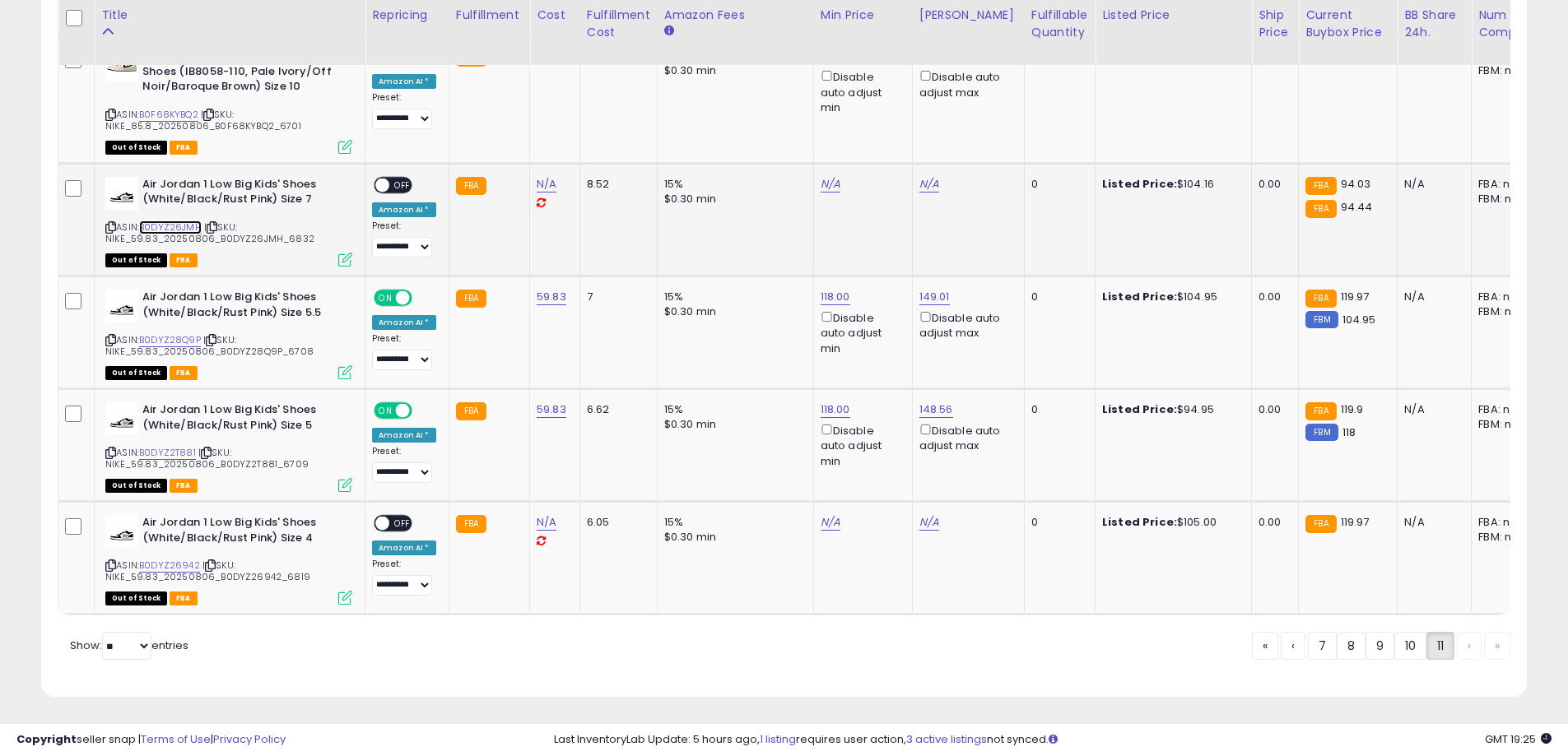
click at [174, 221] on link "B0DYZ26JMH" at bounding box center [171, 227] width 63 height 14
click at [1164, 176] on div "Listed Price: $104.16" at bounding box center [1170, 183] width 136 height 15
click at [932, 402] on link "148.56" at bounding box center [936, 410] width 33 height 17
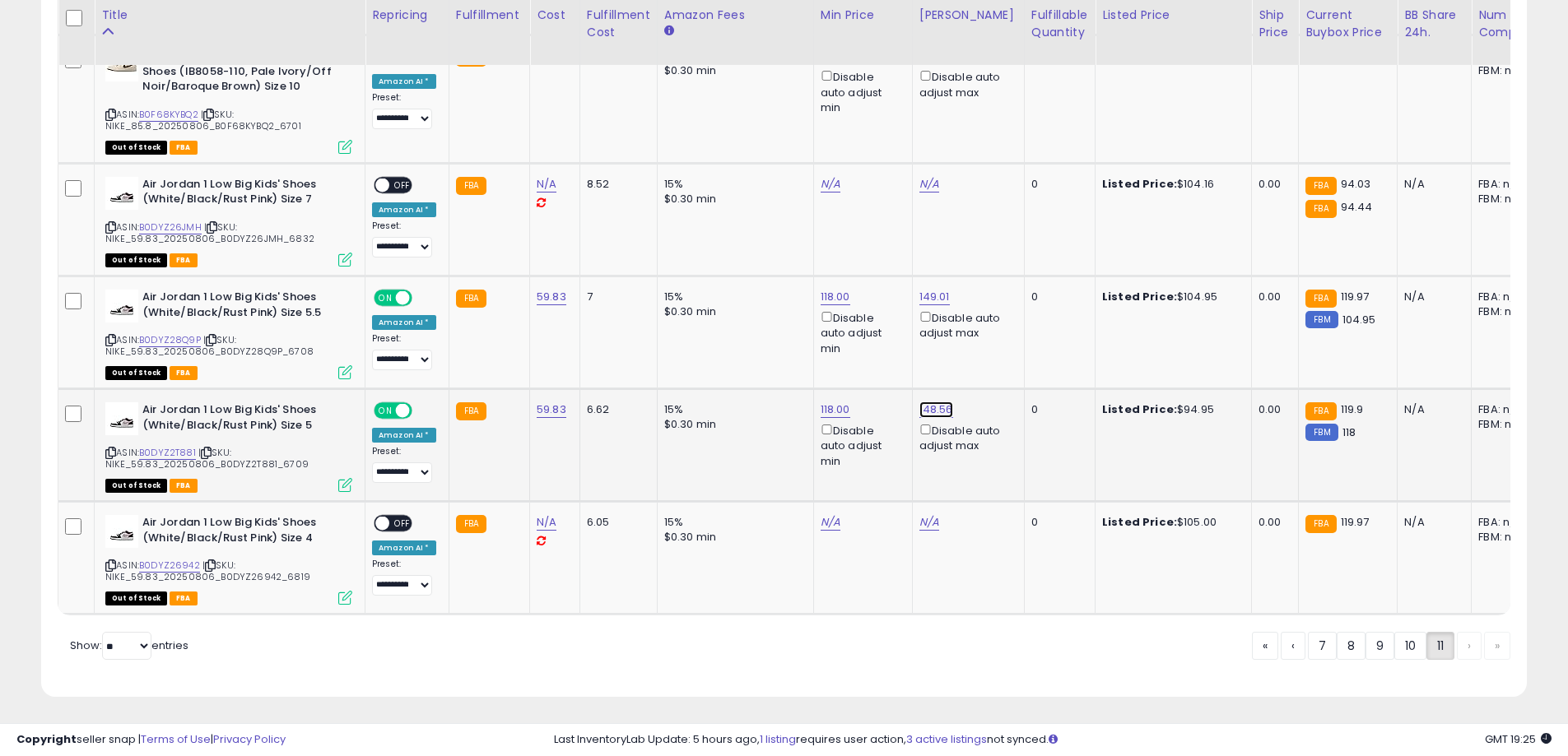
drag, startPoint x: 888, startPoint y: 336, endPoint x: 772, endPoint y: 318, distance: 117.4
type input "***"
click button "submit" at bounding box center [976, 335] width 28 height 25
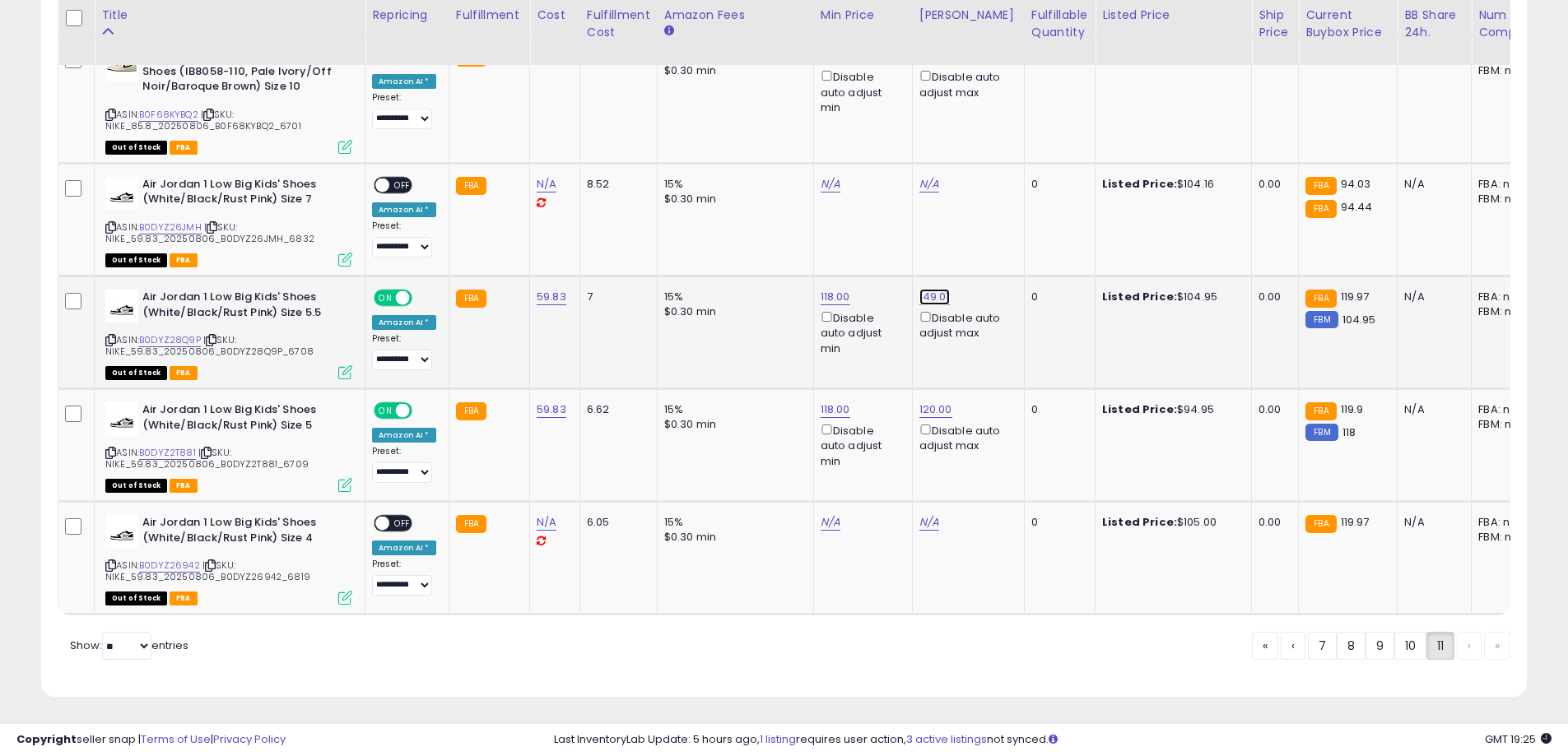
drag, startPoint x: 858, startPoint y: 223, endPoint x: 757, endPoint y: 219, distance: 101.1
type input "****"
click button "submit" at bounding box center [975, 223] width 28 height 25
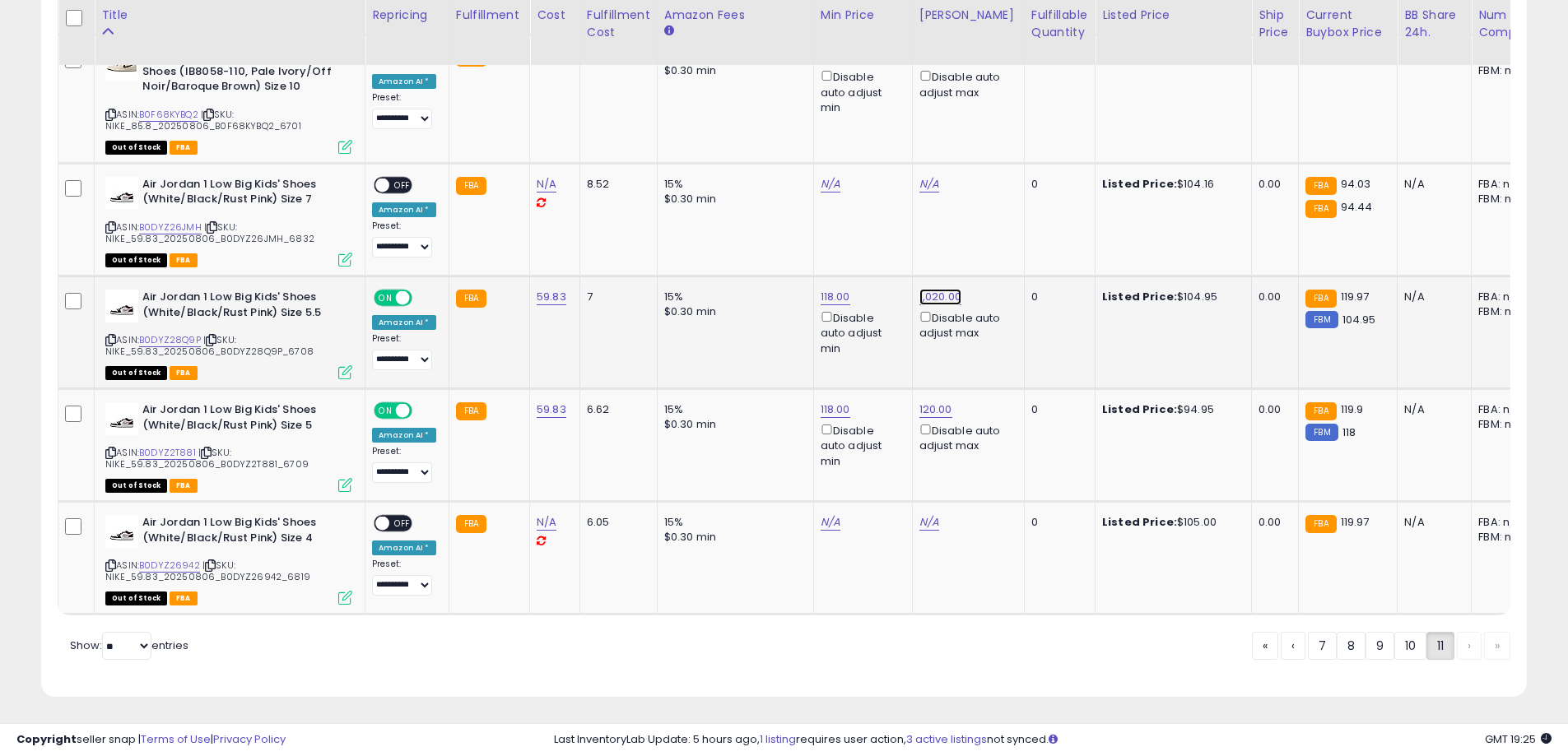
click at [925, 289] on link "1,020.00" at bounding box center [940, 297] width 42 height 17
type input "***"
click button "submit" at bounding box center [980, 223] width 28 height 25
type input "**"
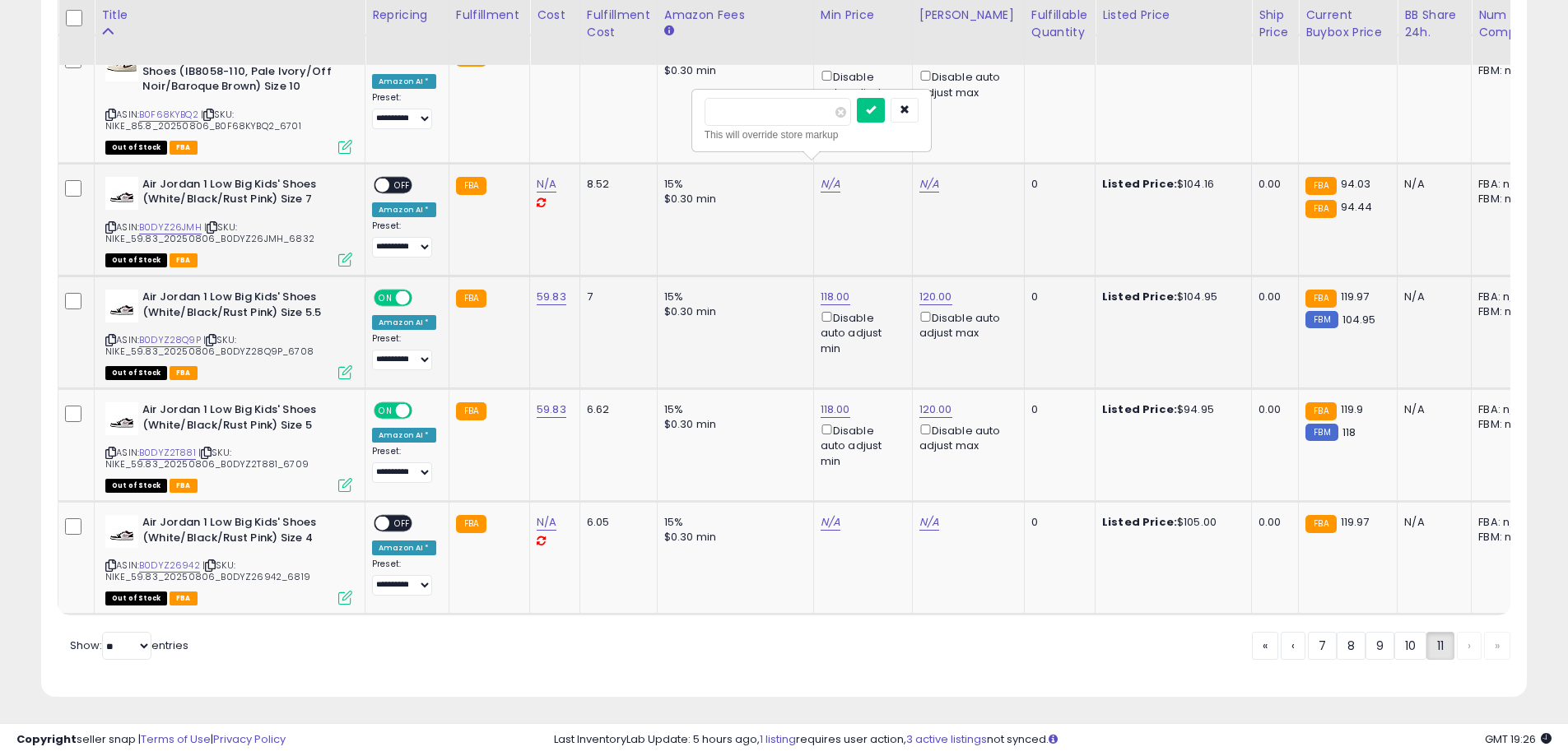
click button "submit" at bounding box center [871, 110] width 28 height 25
type input "***"
click button "submit" at bounding box center [969, 110] width 28 height 25
click at [397, 177] on span "OFF" at bounding box center [402, 184] width 26 height 14
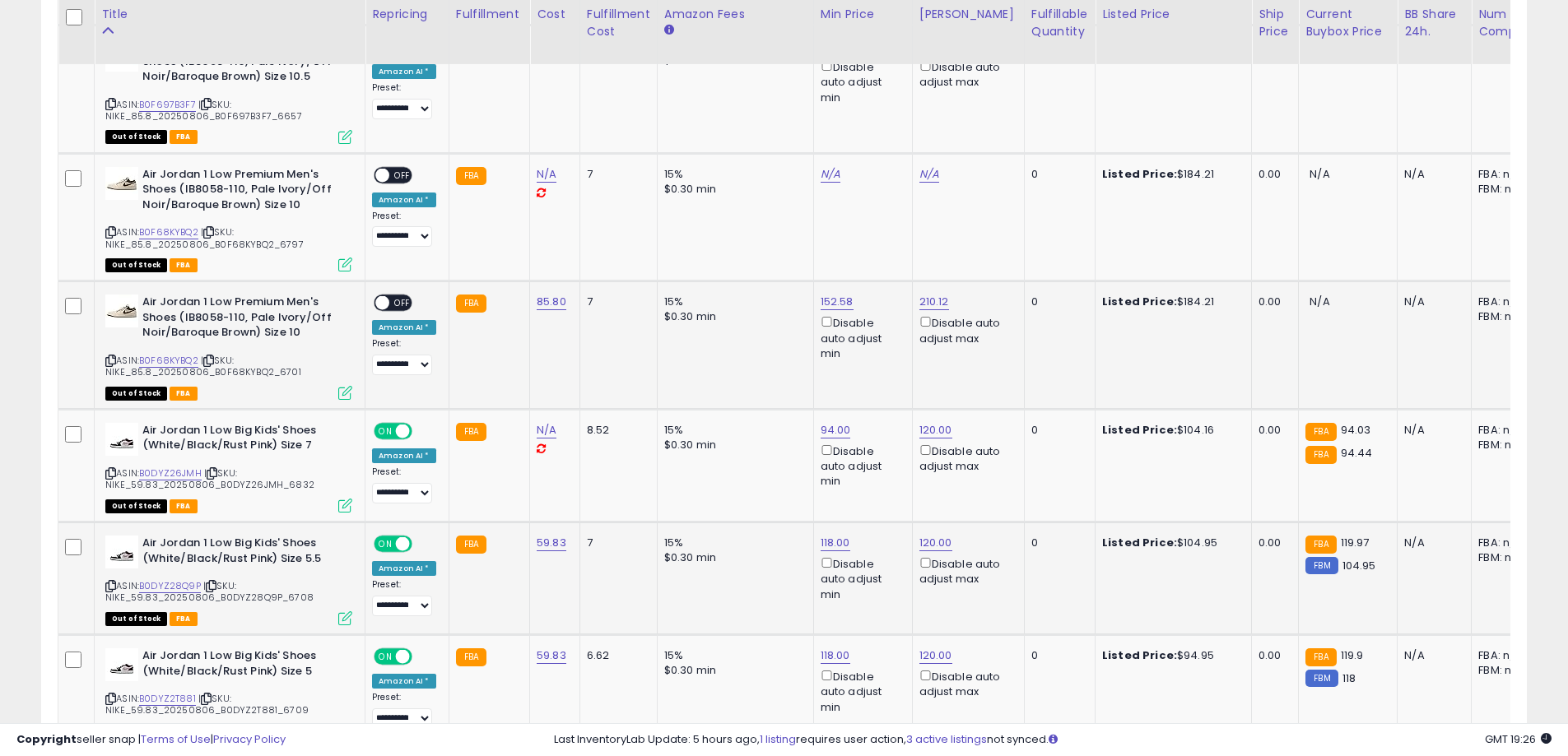
scroll to position [2359, 0]
click at [188, 355] on link "B0F68KYBQ2" at bounding box center [169, 362] width 59 height 14
type input "***"
click button "submit" at bounding box center [871, 101] width 28 height 25
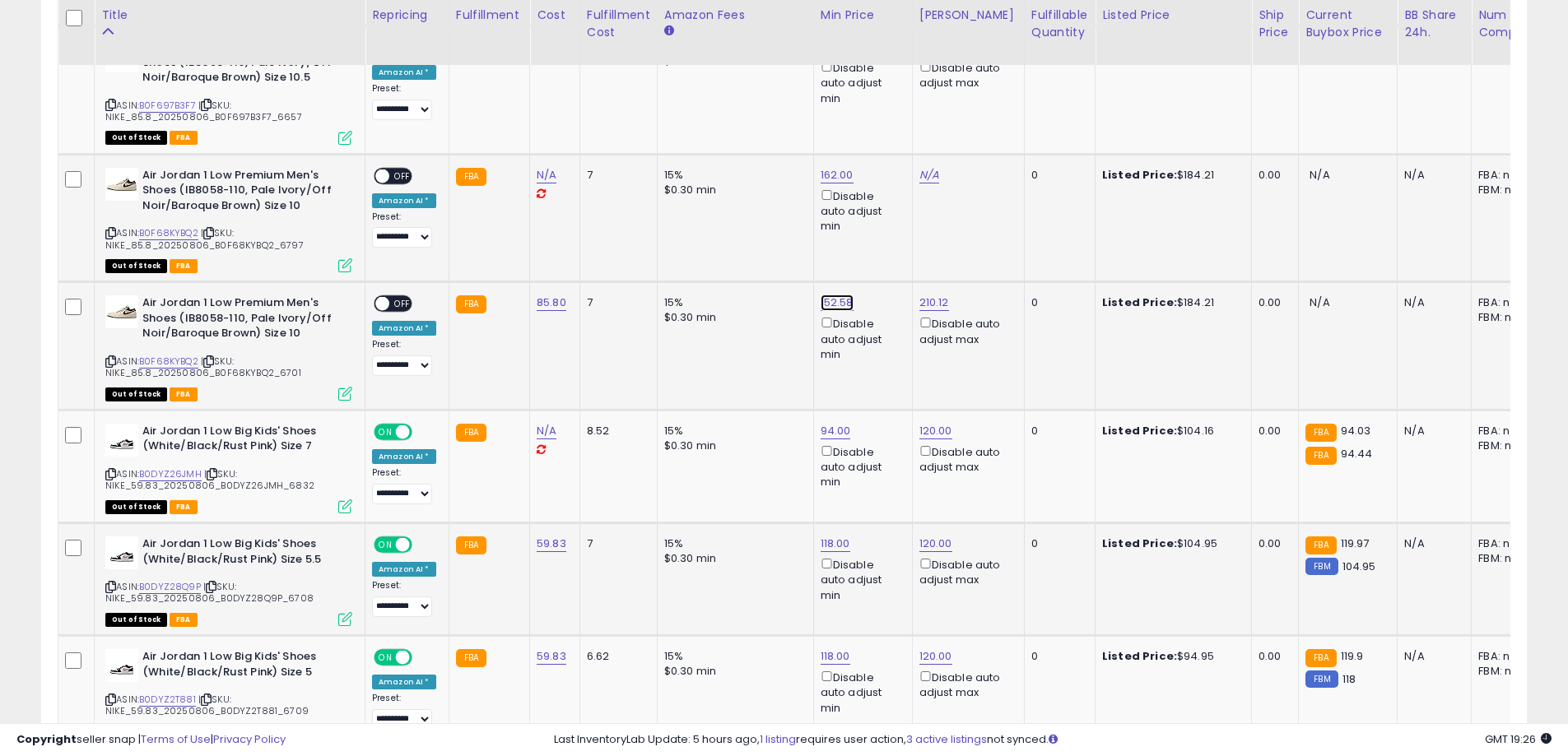
drag, startPoint x: 817, startPoint y: 234, endPoint x: 669, endPoint y: 223, distance: 148.4
type input "***"
click button "submit" at bounding box center [877, 229] width 28 height 25
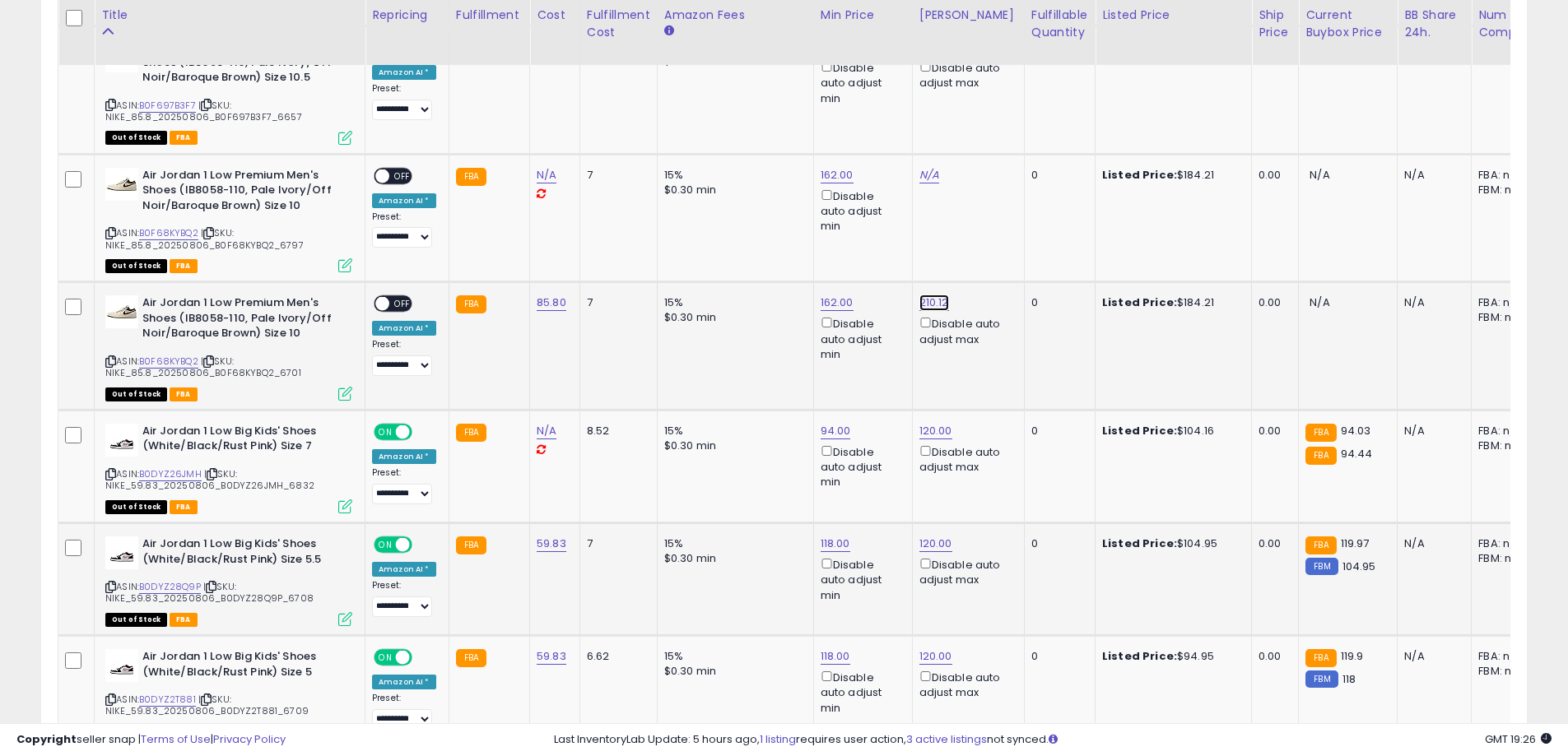
drag, startPoint x: 878, startPoint y: 229, endPoint x: 725, endPoint y: 229, distance: 153.0
type input "***"
click button "submit" at bounding box center [974, 229] width 28 height 25
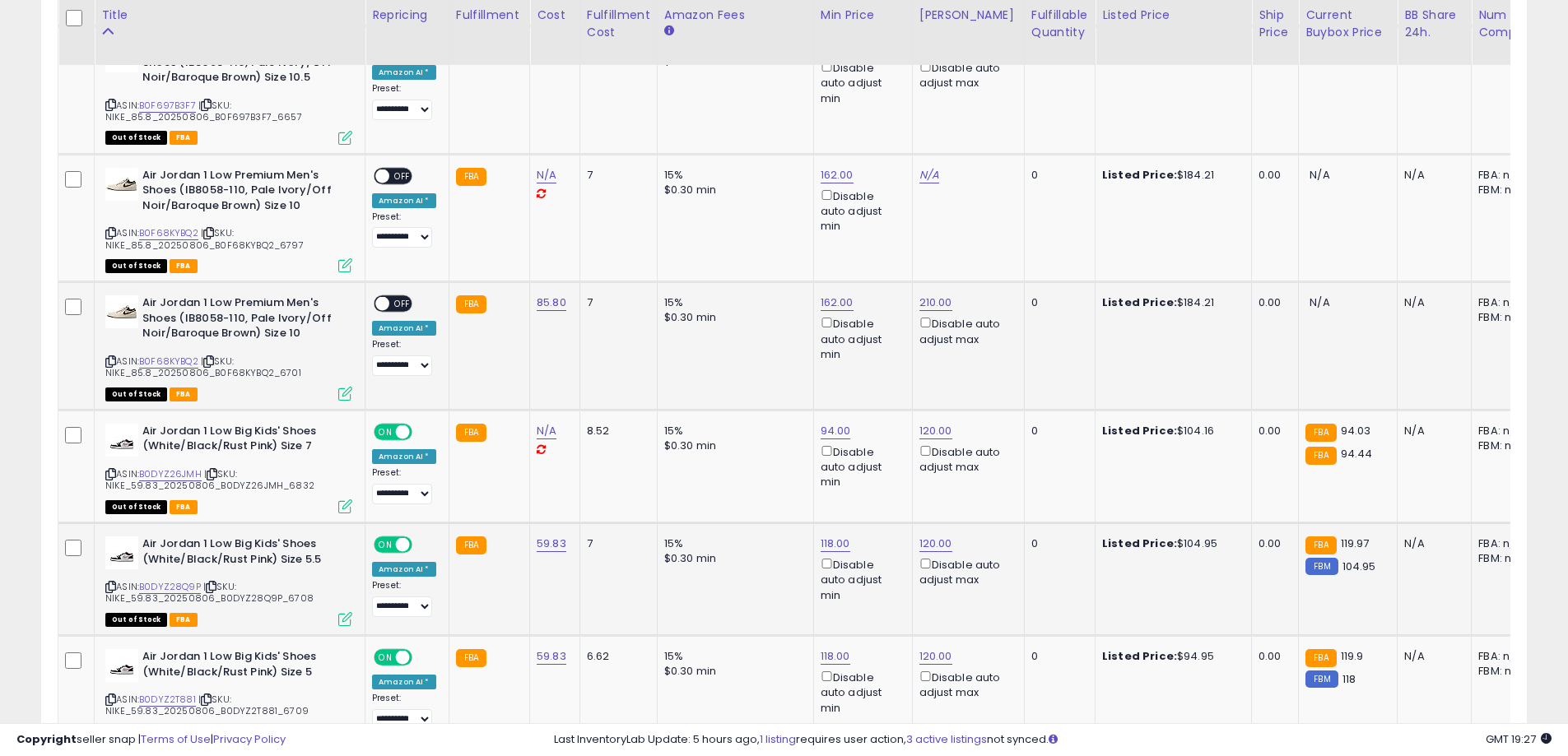
click at [393, 297] on span "OFF" at bounding box center [402, 304] width 26 height 14
click at [150, 227] on link "B0F68KYBQ2" at bounding box center [169, 233] width 59 height 14
type input "***"
click button "submit" at bounding box center [969, 101] width 28 height 25
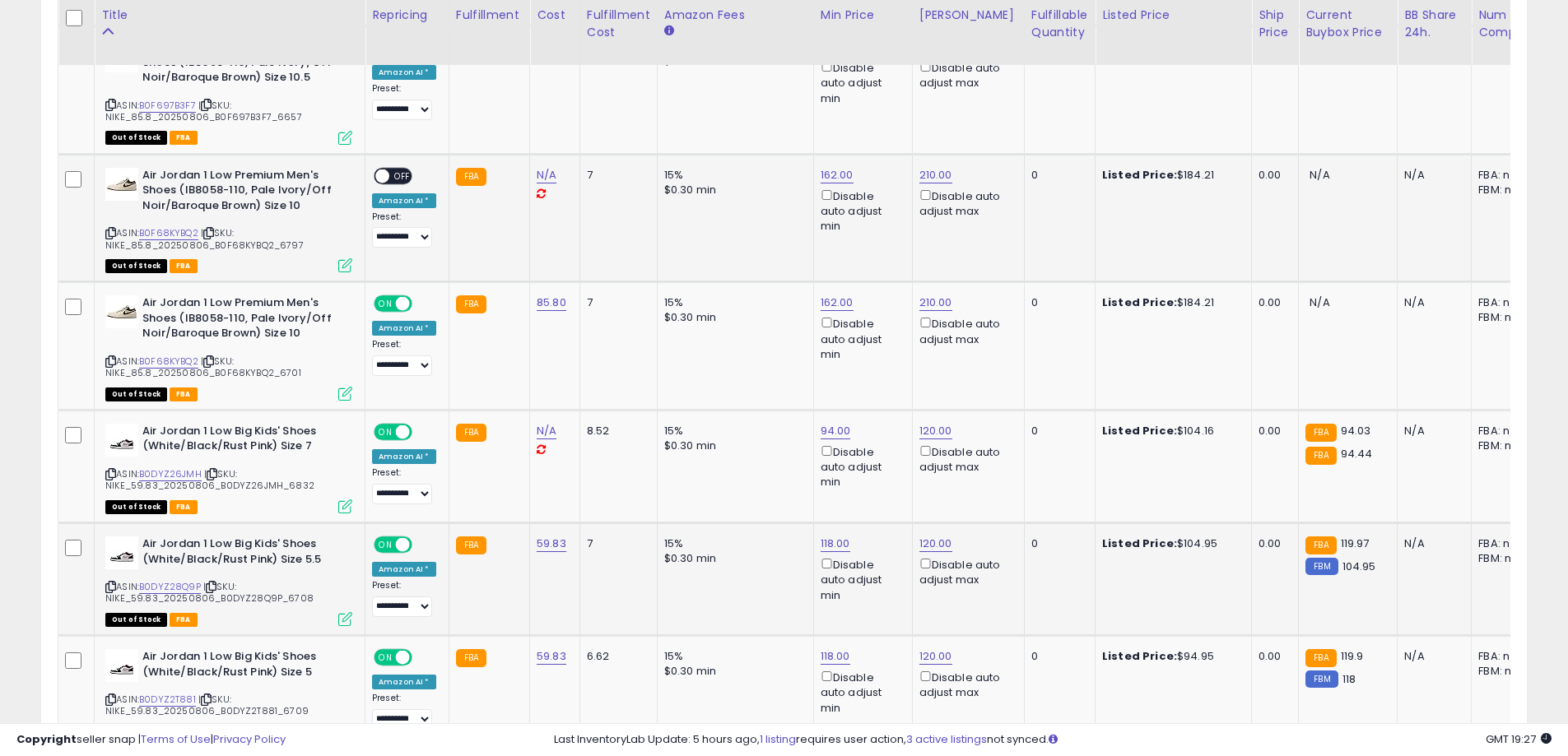
click at [397, 169] on span "OFF" at bounding box center [402, 176] width 26 height 14
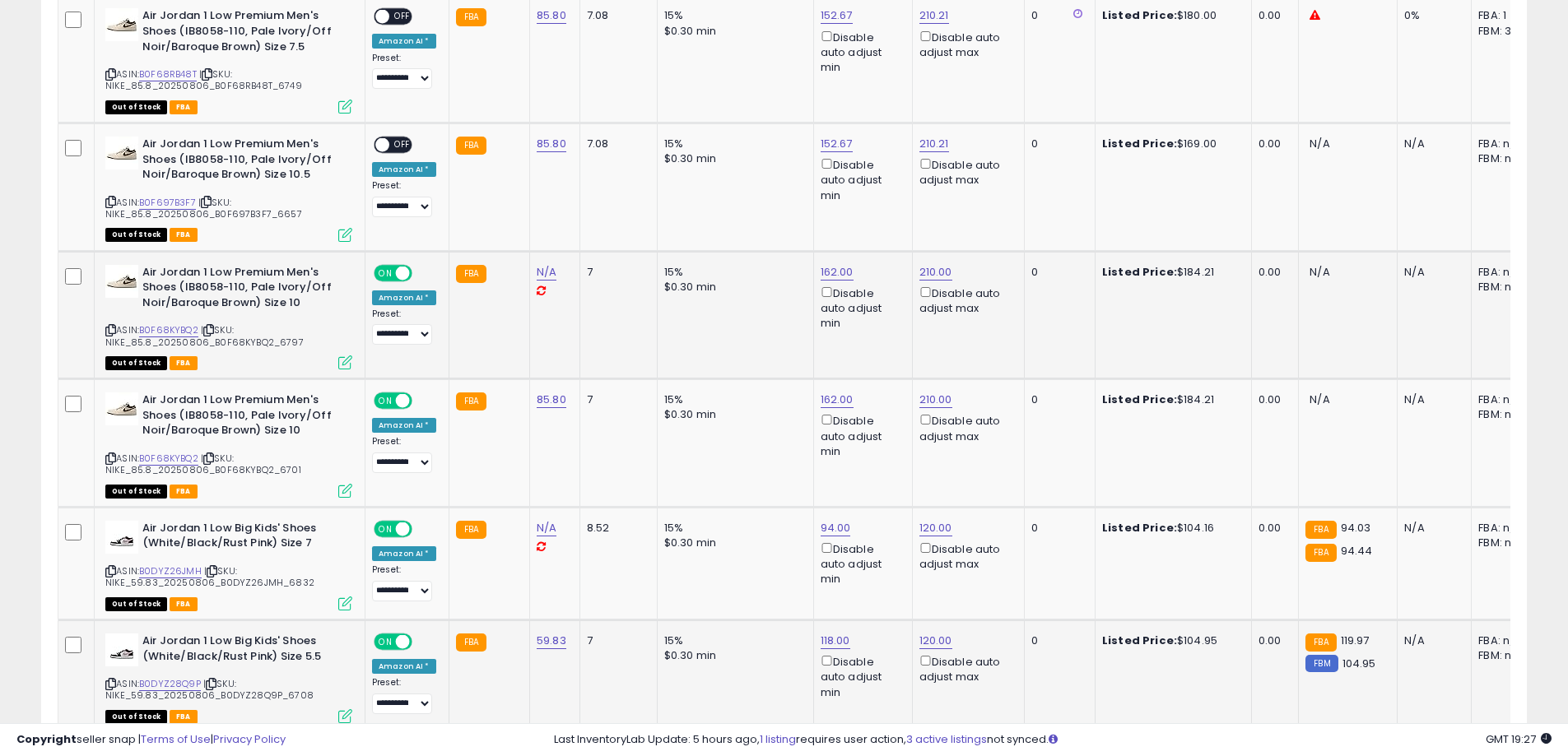
scroll to position [2030, 0]
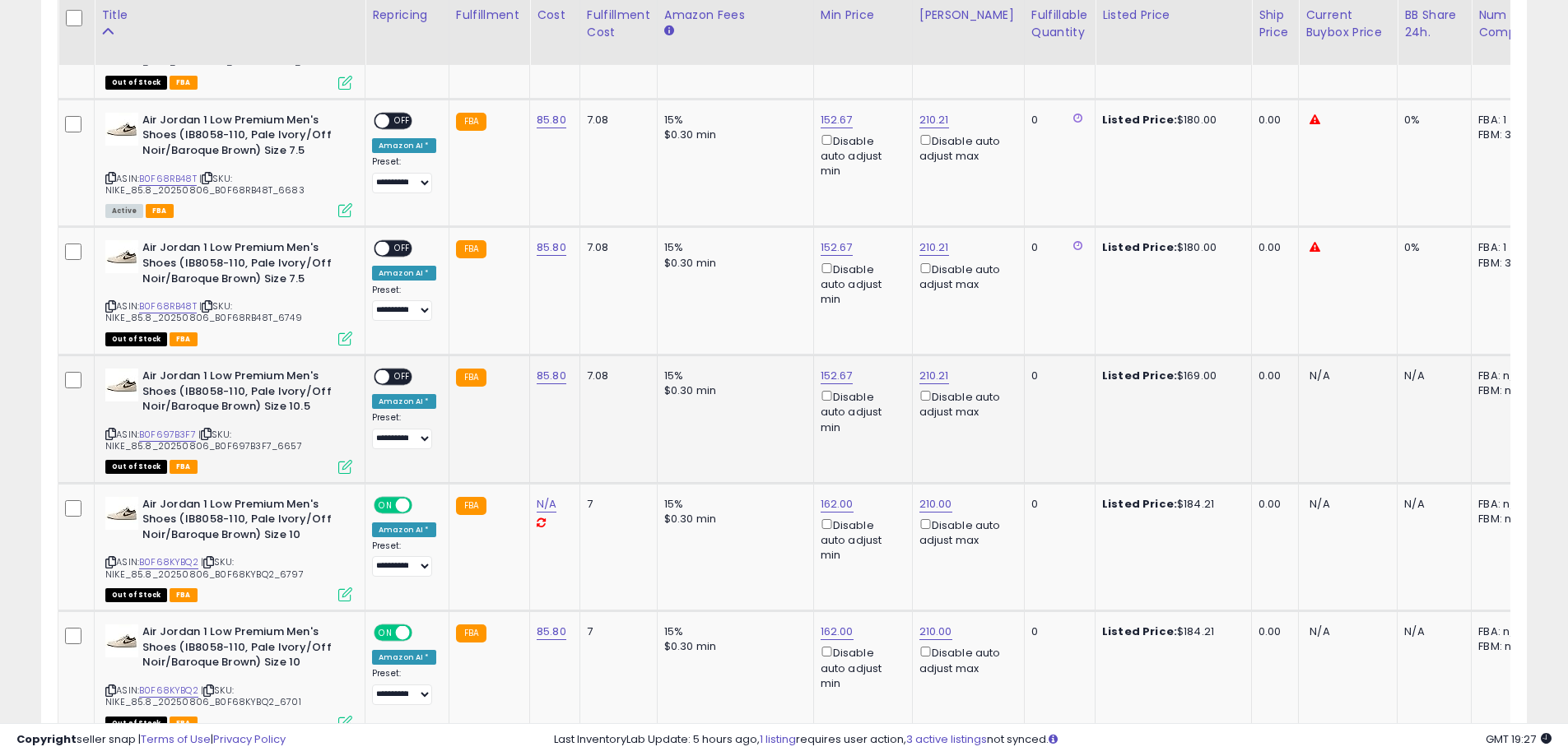
click at [110, 429] on icon at bounding box center [110, 433] width 11 height 9
click at [181, 428] on link "B0F697B3F7" at bounding box center [168, 434] width 57 height 14
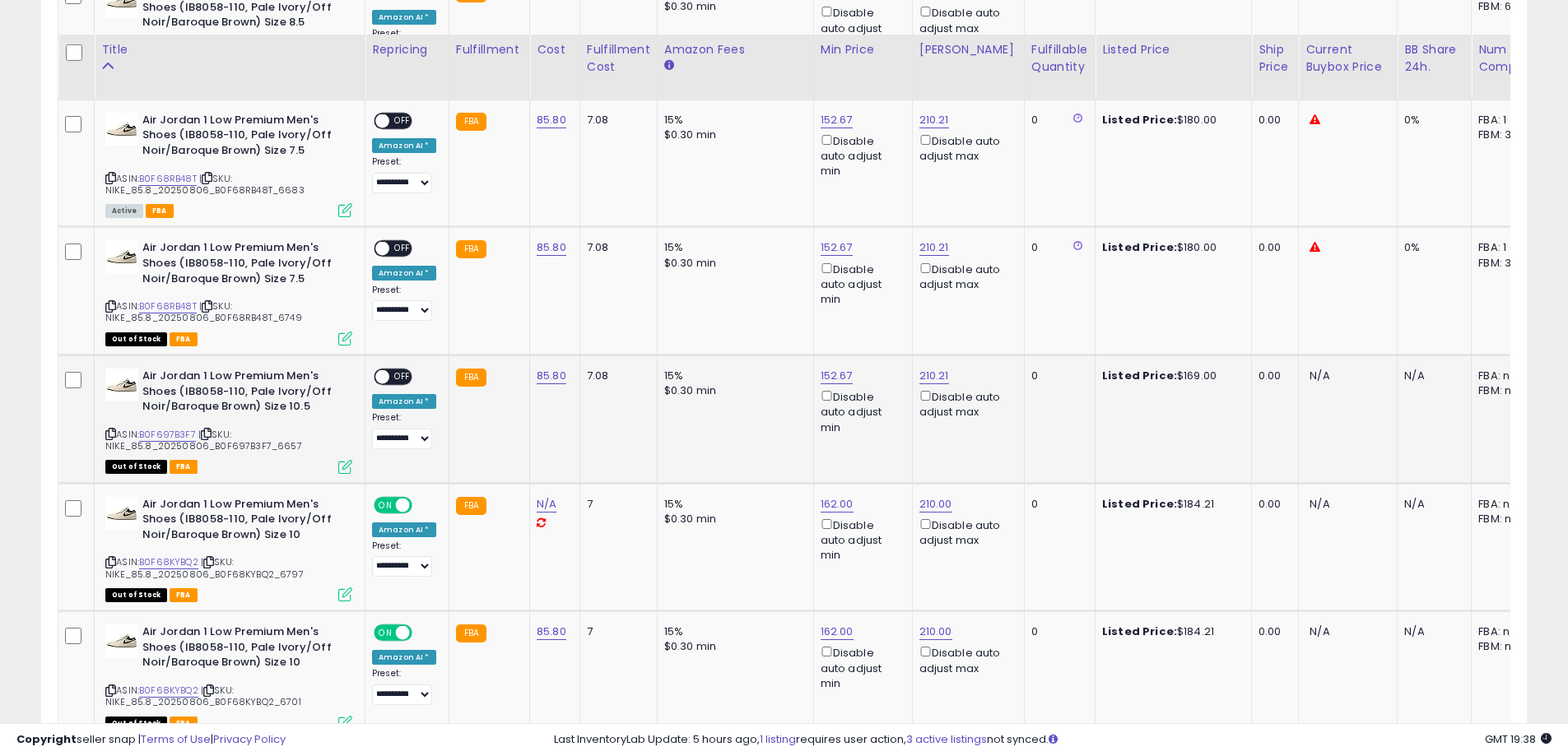
scroll to position [2112, 0]
